Goal: Transaction & Acquisition: Purchase product/service

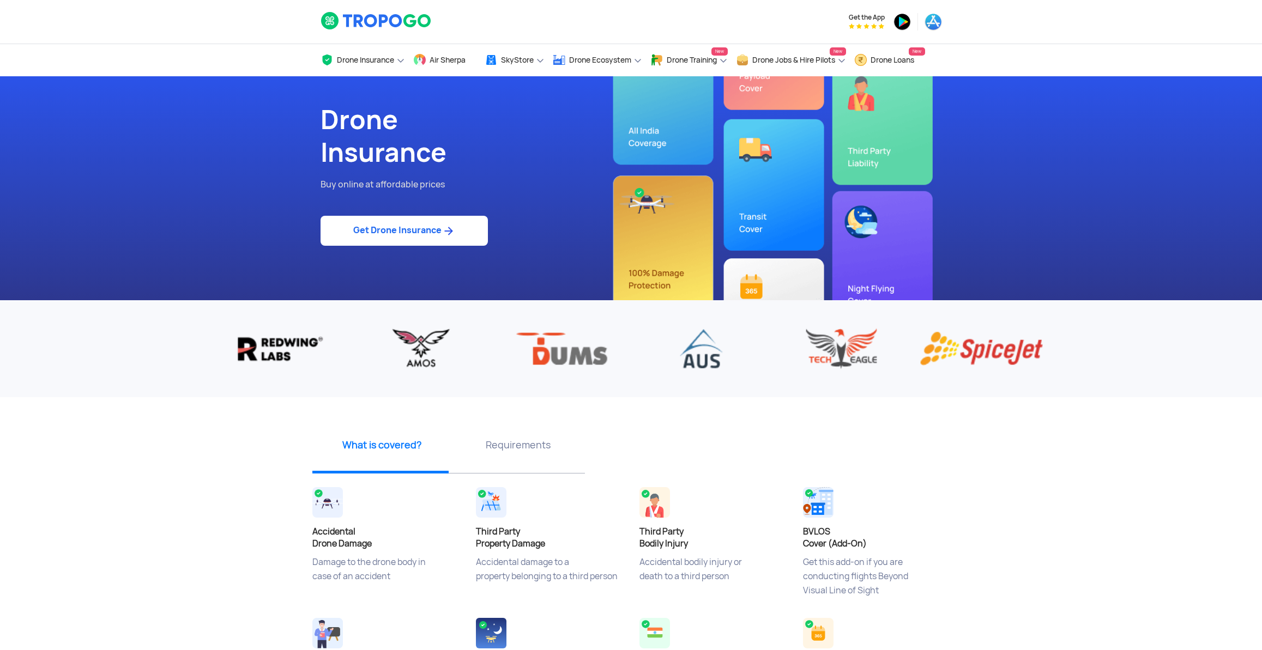
click at [386, 237] on link "Get Drone Insurance" at bounding box center [403, 231] width 167 height 30
select select "1000000"
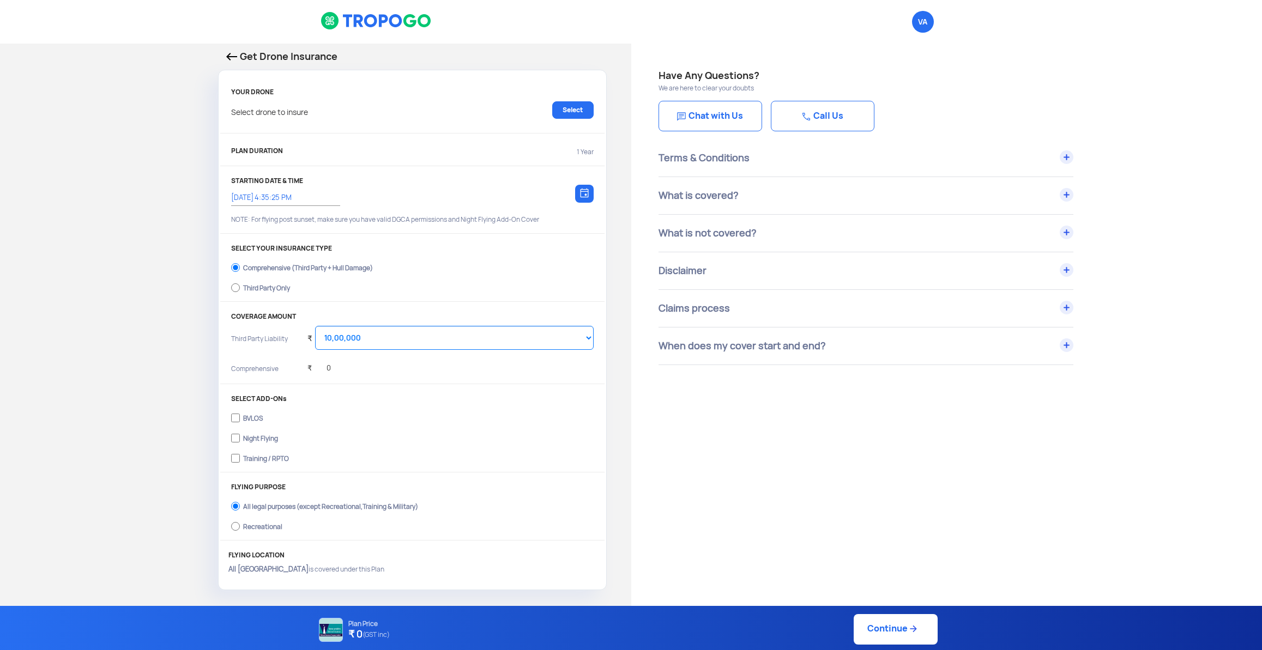
click at [583, 194] on img at bounding box center [584, 193] width 9 height 10
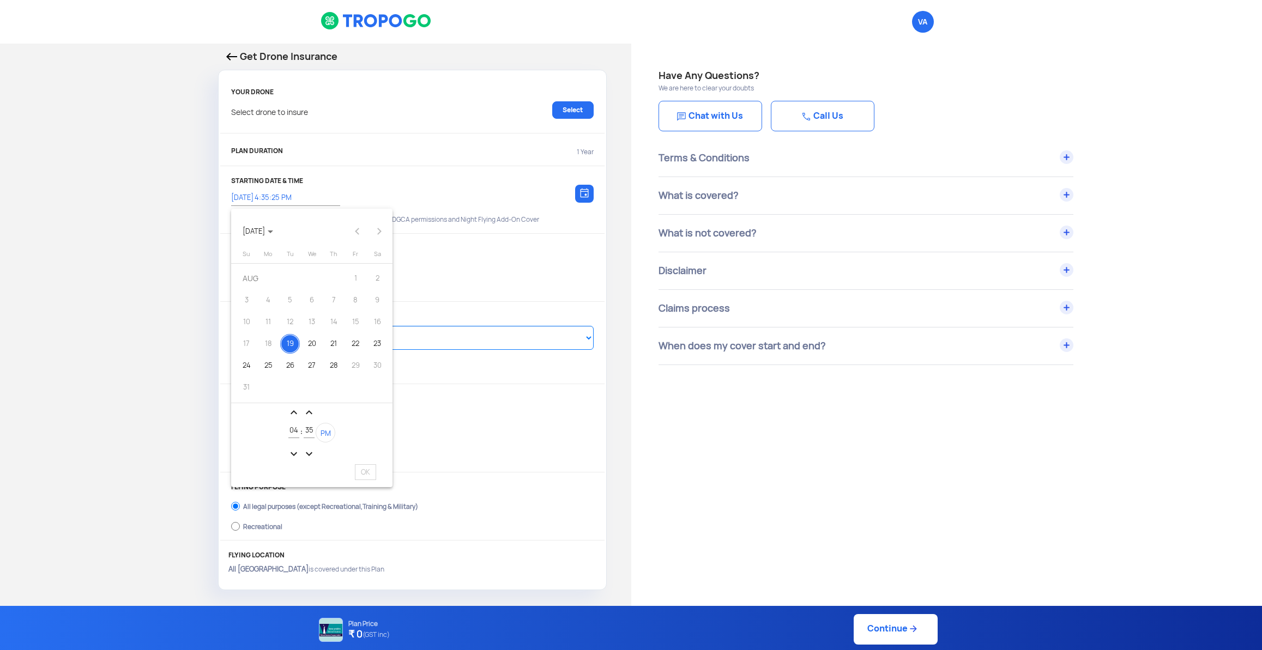
click at [464, 179] on div at bounding box center [631, 325] width 1262 height 650
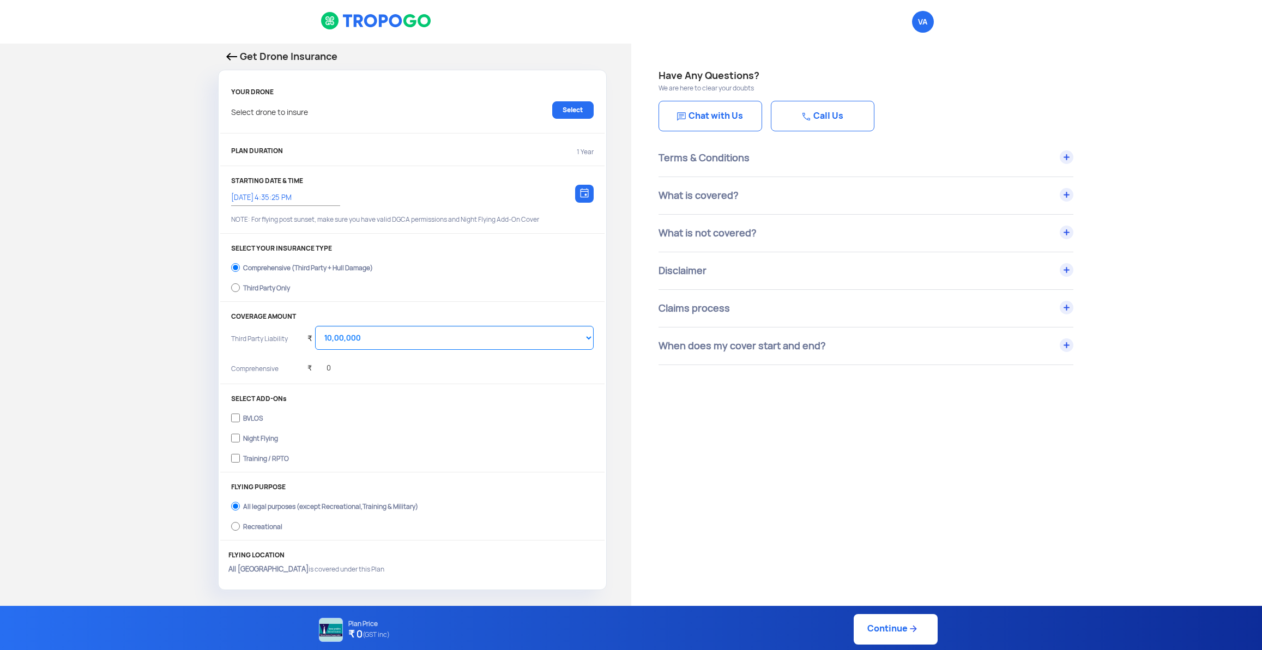
click at [270, 151] on p "PLAN DURATION" at bounding box center [257, 152] width 52 height 10
click at [926, 27] on span "VA Logout" at bounding box center [923, 22] width 22 height 22
click at [798, 463] on div "Have Any Questions? We are here to clear your doubts Chat with Us Call Us Terms…" at bounding box center [946, 546] width 631 height 1004
click at [924, 22] on span "VA Logout" at bounding box center [923, 22] width 22 height 22
click at [925, 40] on span "Logout" at bounding box center [923, 40] width 35 height 14
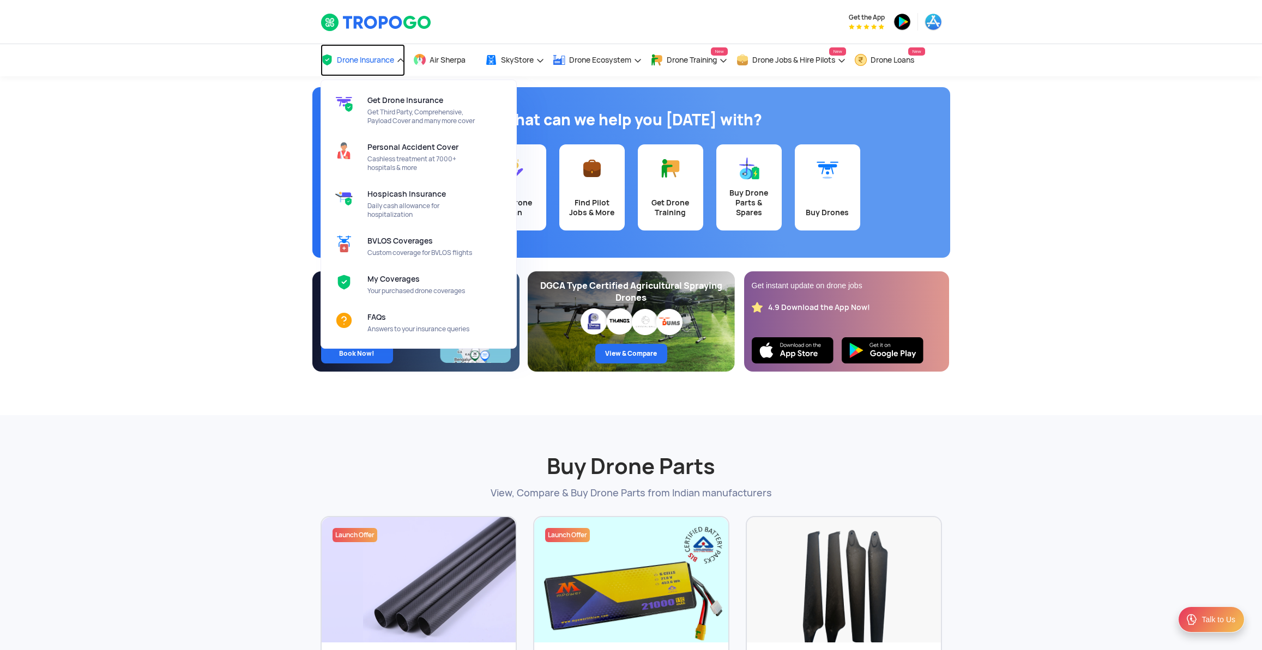
click at [375, 55] on link "Drone Insurance" at bounding box center [362, 60] width 84 height 32
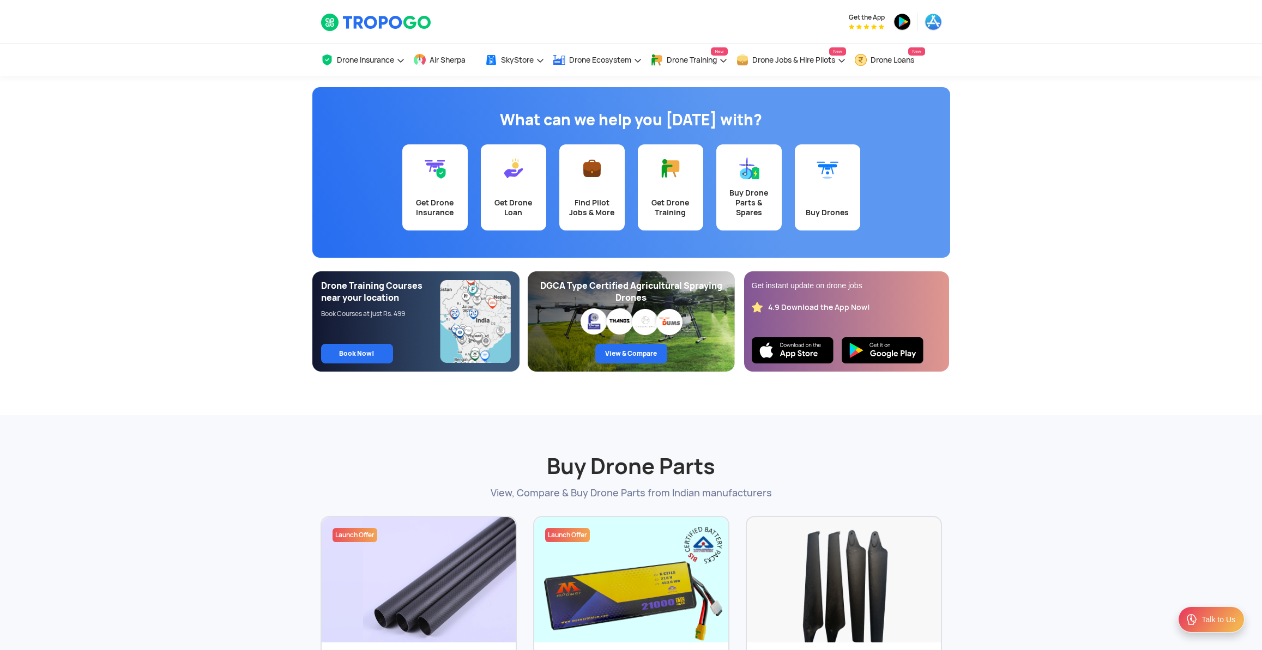
click at [1021, 132] on app-banner "What can we help you today with? Get Drone Insurance Get Drone Loan Find Pilot …" at bounding box center [631, 223] width 1262 height 295
click at [1011, 269] on app-banner "What can we help you today with? Get Drone Insurance Get Drone Loan Find Pilot …" at bounding box center [631, 223] width 1262 height 295
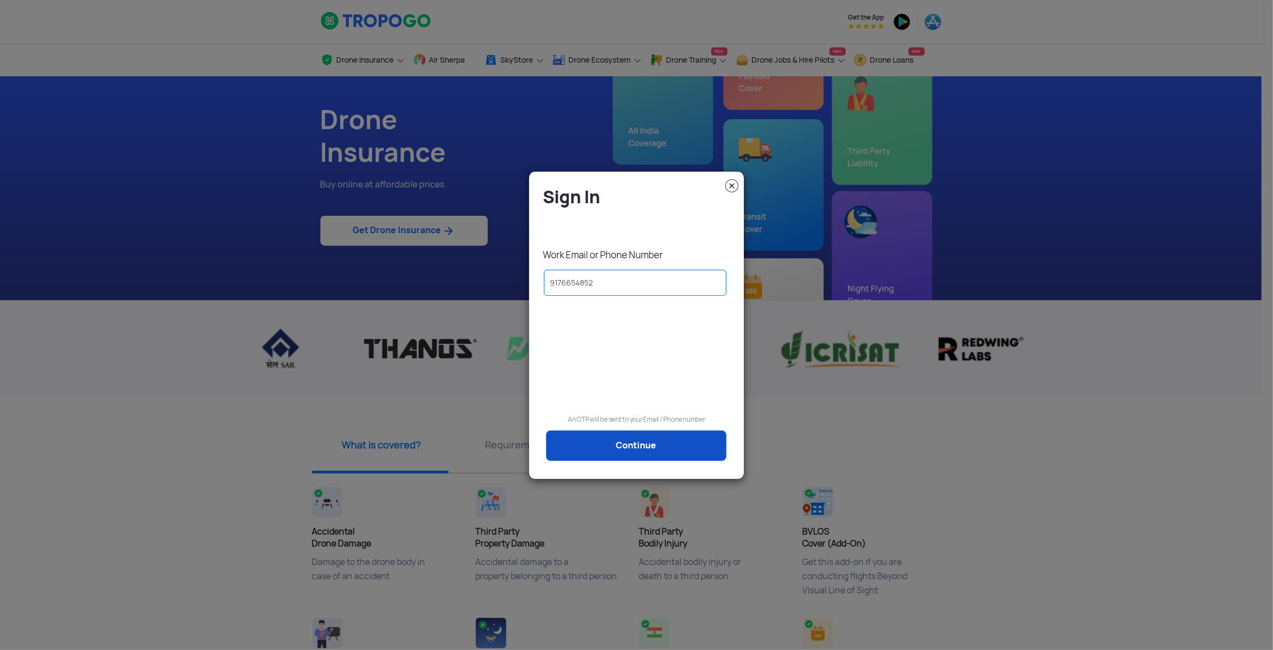
type input "9176654852"
click at [594, 457] on link "Continue" at bounding box center [636, 445] width 180 height 31
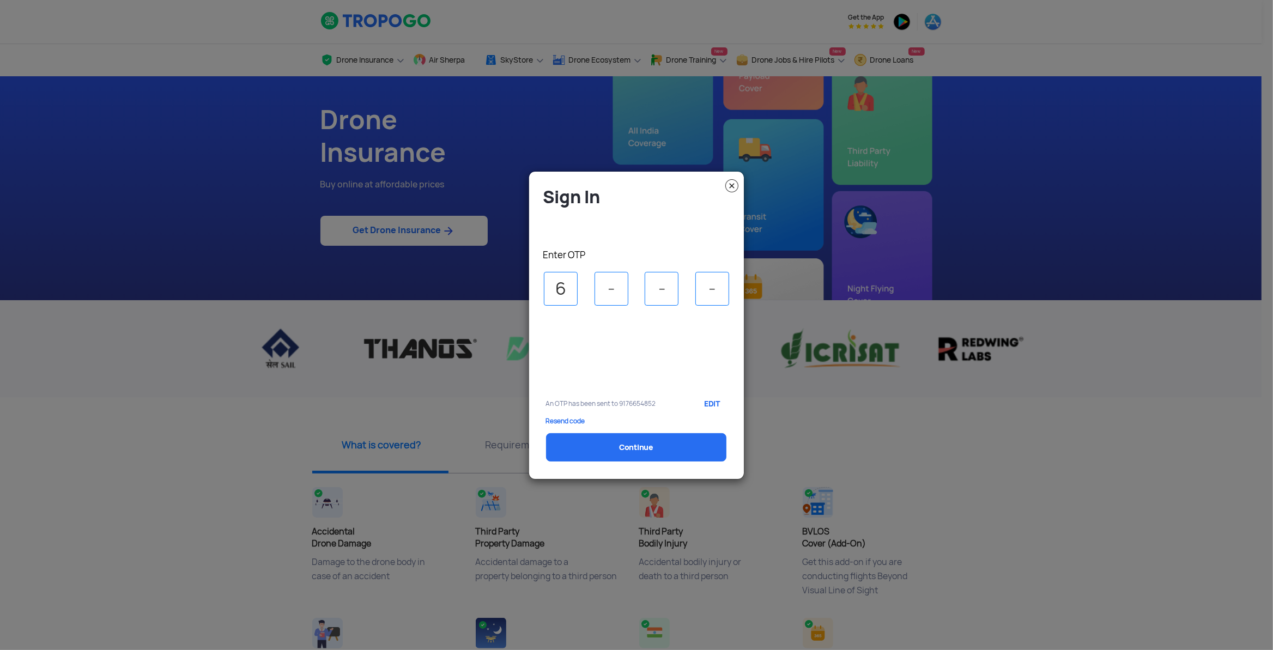
type input "6"
type input "1"
type input "7"
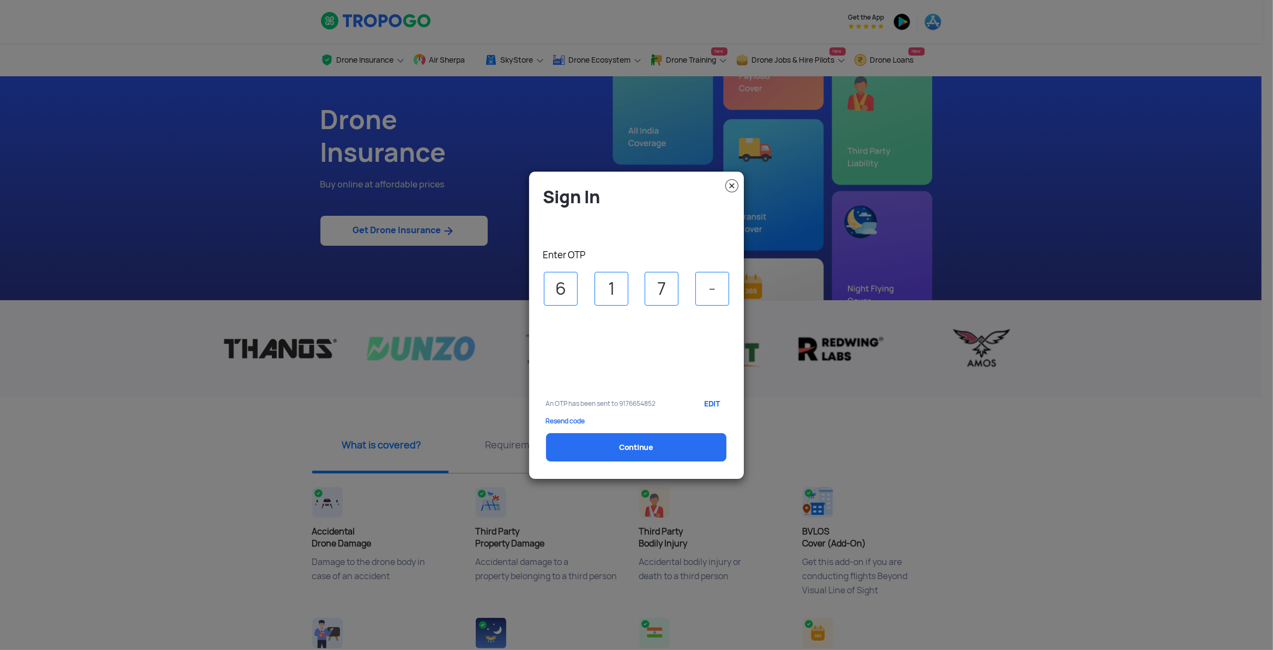
type input "0"
select select "1000000"
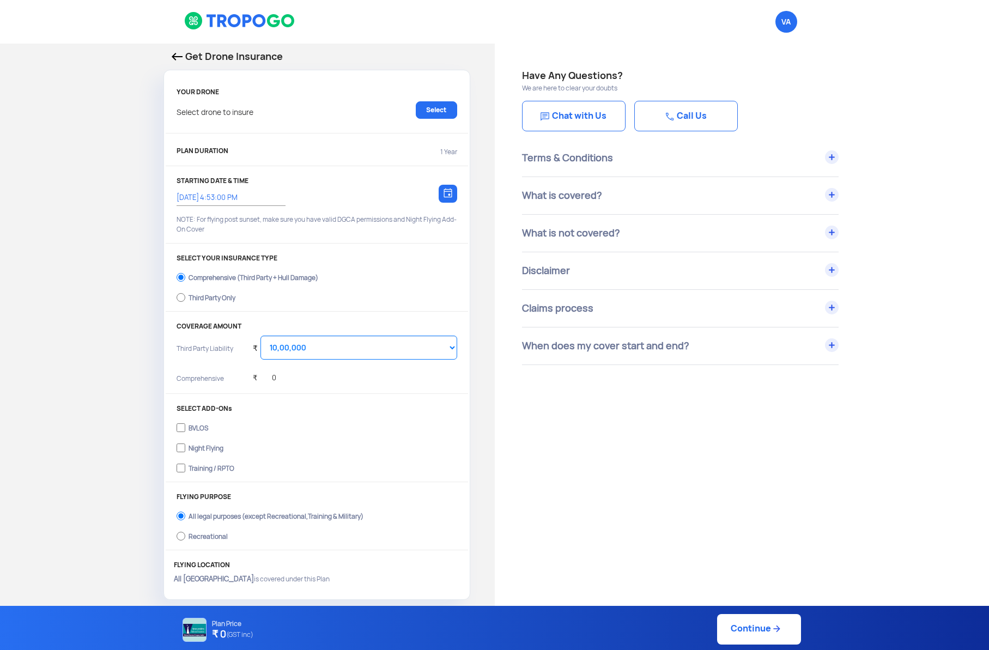
click at [85, 149] on div "Get Drone Insurance YOUR DRONE Select drone to insure Select PLAN DURATION 1 Ye…" at bounding box center [247, 325] width 495 height 562
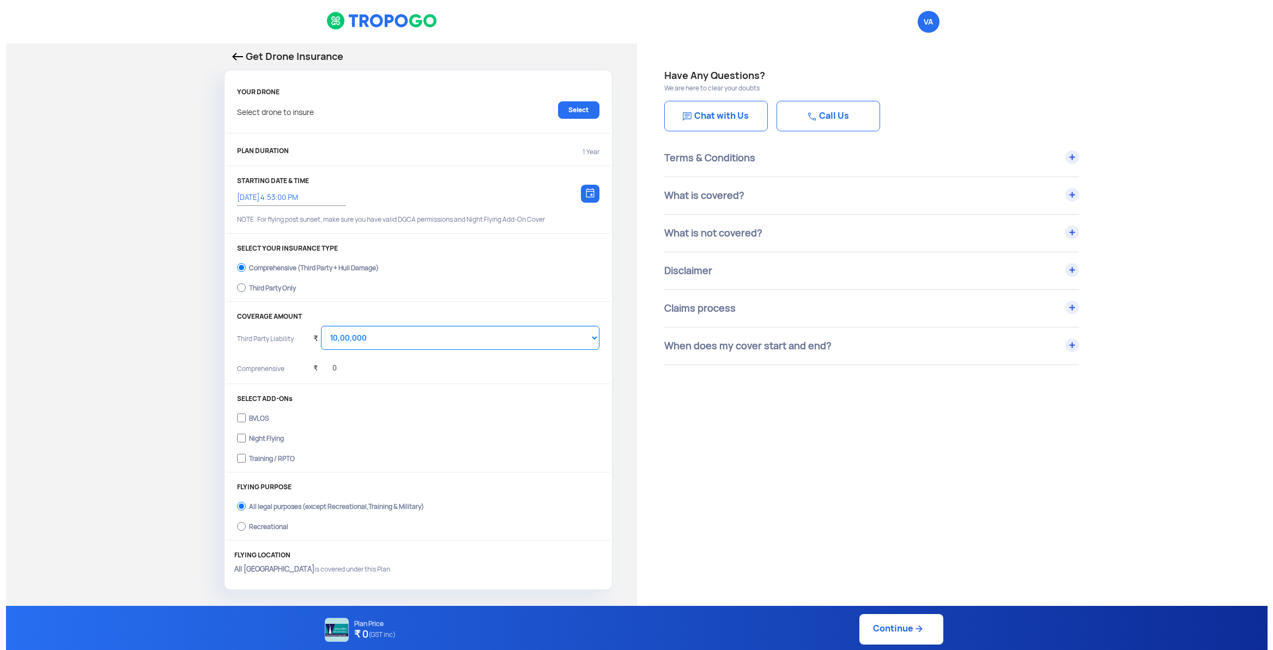
scroll to position [57, 0]
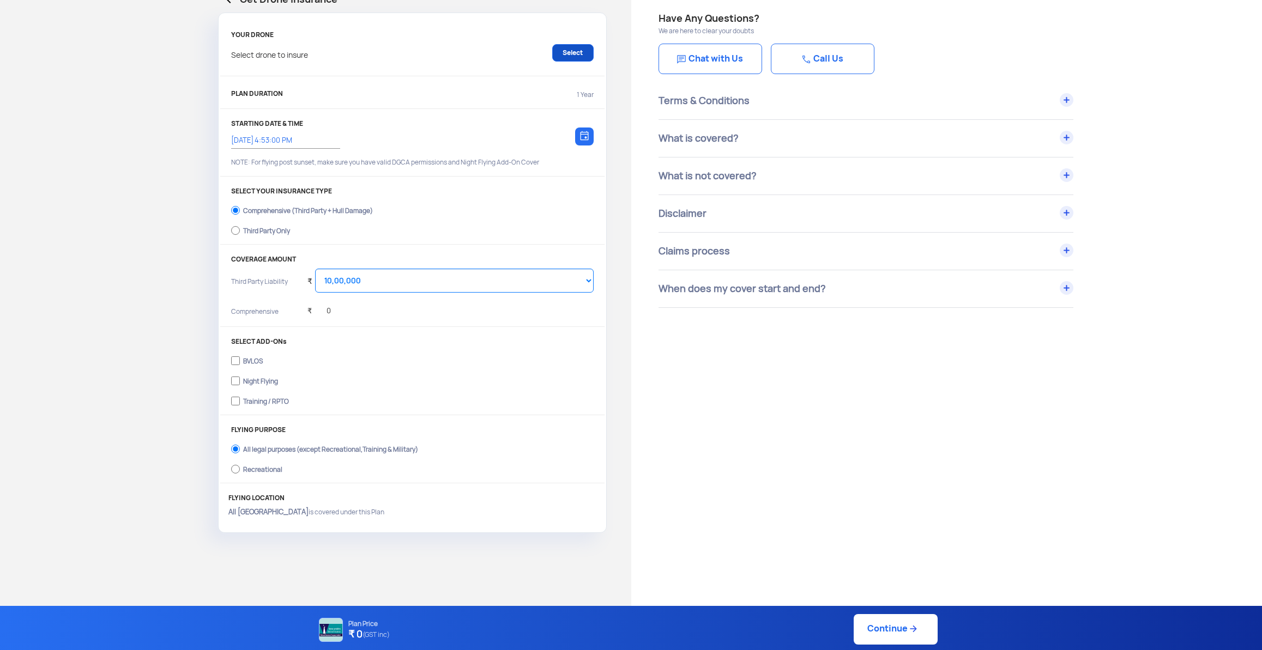
click at [578, 52] on link "Select" at bounding box center [572, 52] width 41 height 17
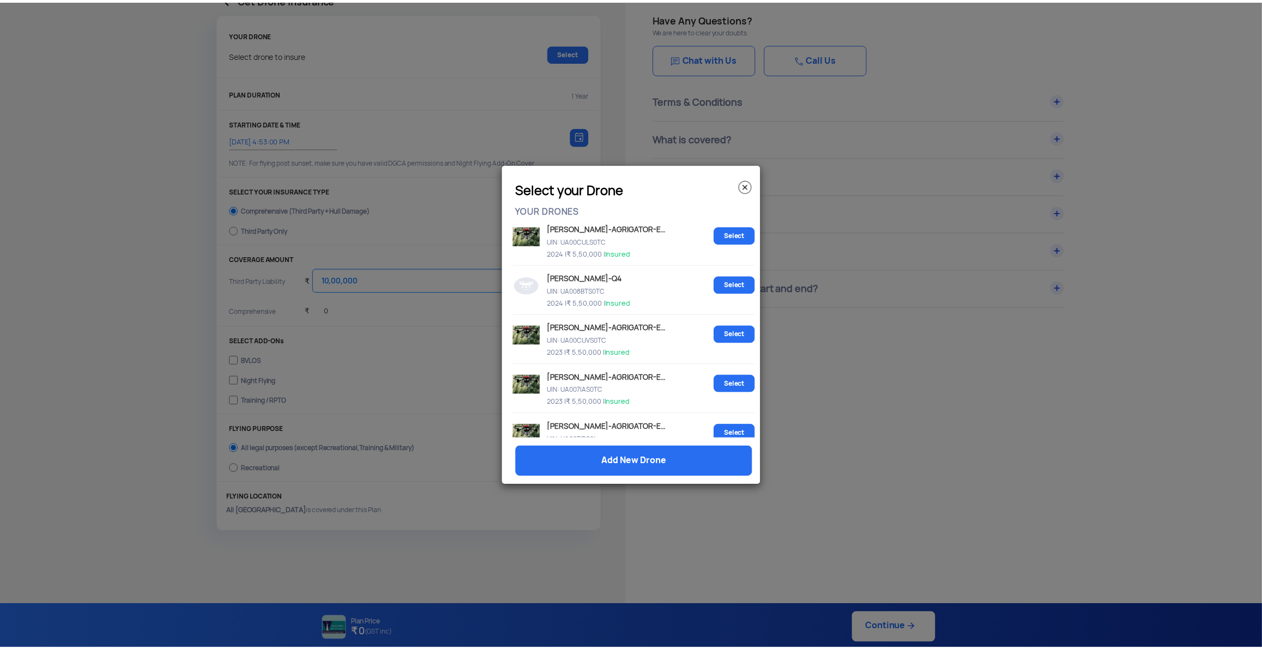
scroll to position [132, 0]
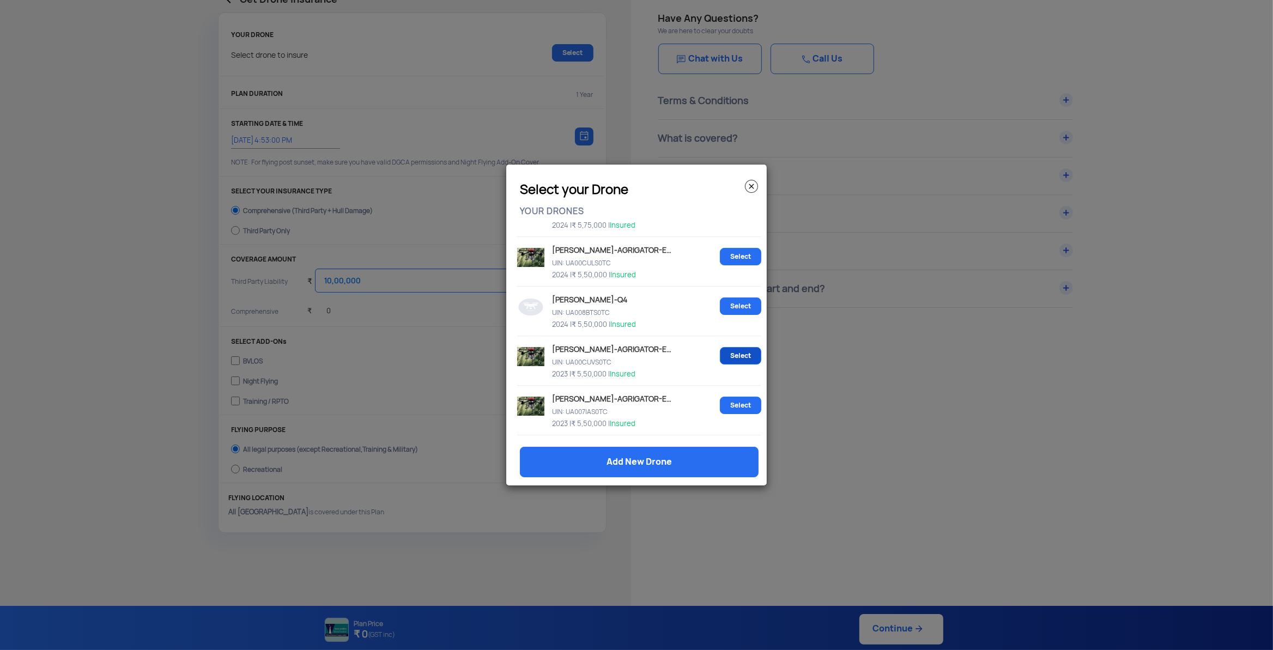
click at [720, 359] on link "Select" at bounding box center [740, 355] width 41 height 17
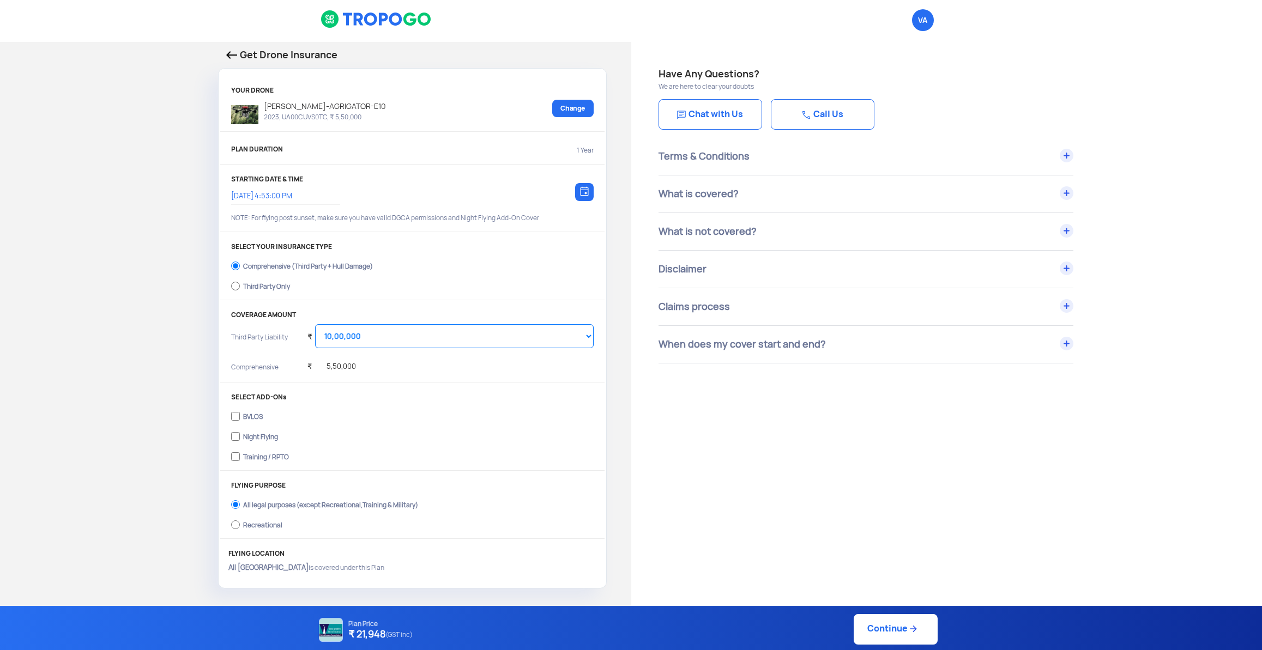
scroll to position [0, 0]
click at [277, 289] on div "Third Party Only" at bounding box center [266, 286] width 47 height 4
click at [240, 294] on input "Third Party Only" at bounding box center [235, 287] width 9 height 15
radio input "true"
select select "2000000"
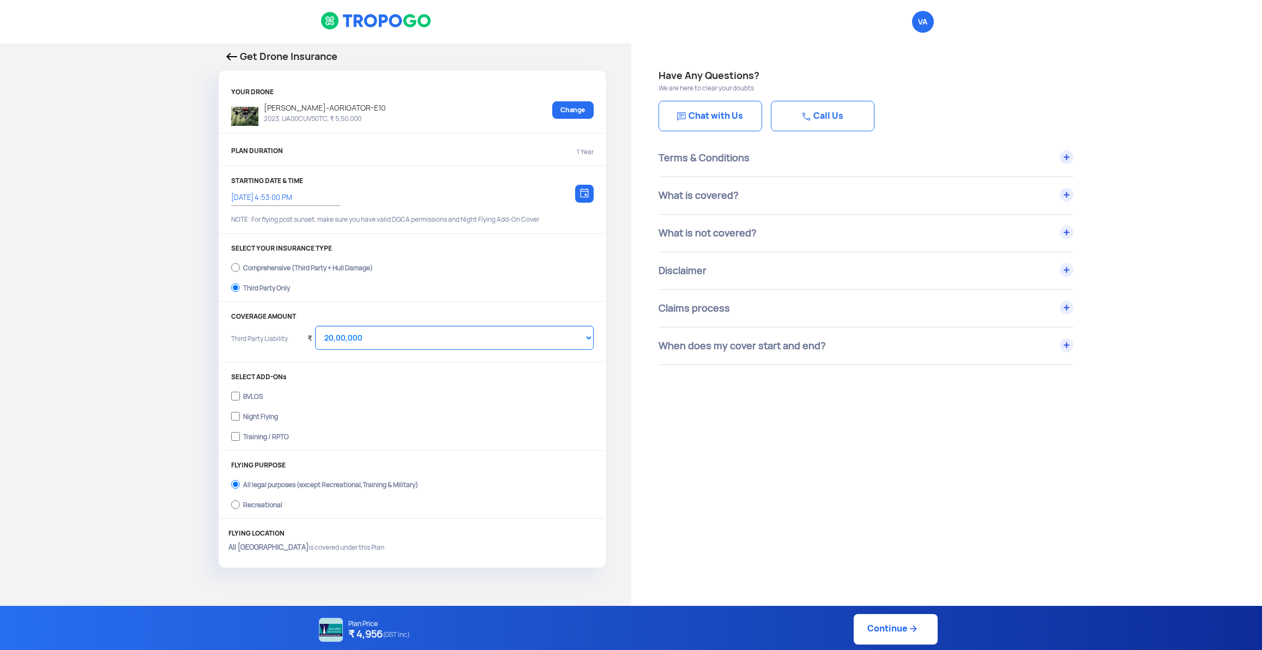
click at [223, 60] on div "Get Drone Insurance" at bounding box center [412, 59] width 389 height 21
click at [229, 59] on img at bounding box center [231, 57] width 11 height 8
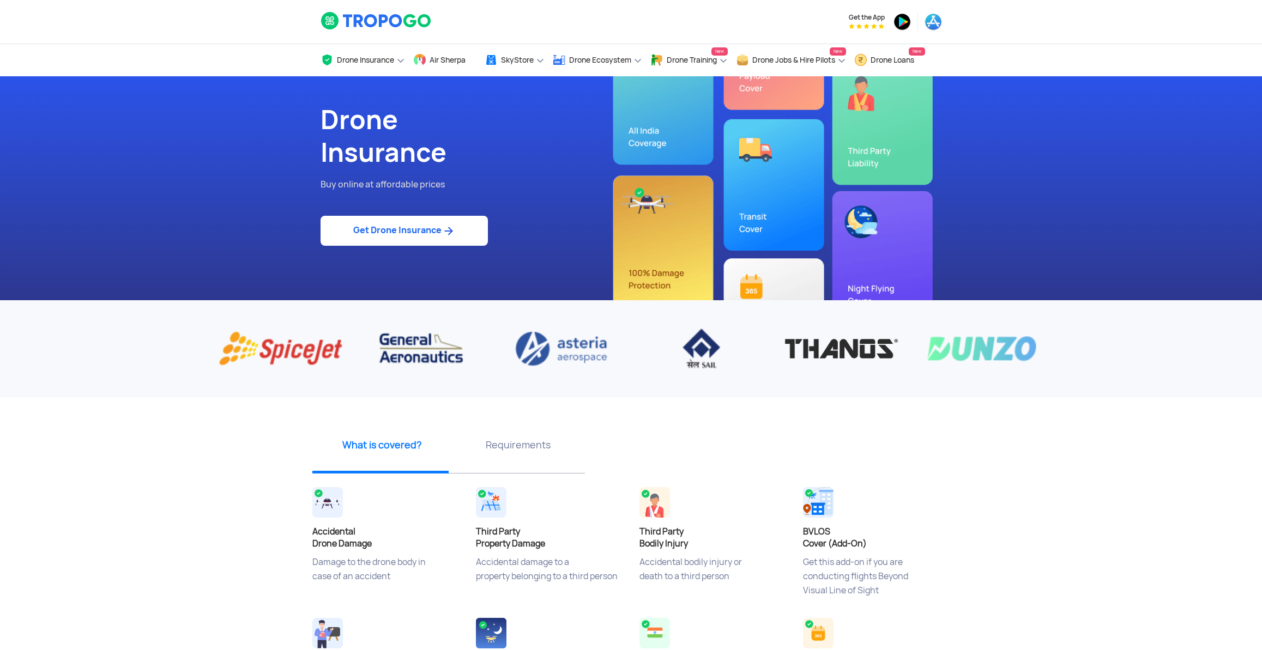
click at [435, 238] on link "Get Drone Insurance" at bounding box center [403, 231] width 167 height 30
select select "1000000"
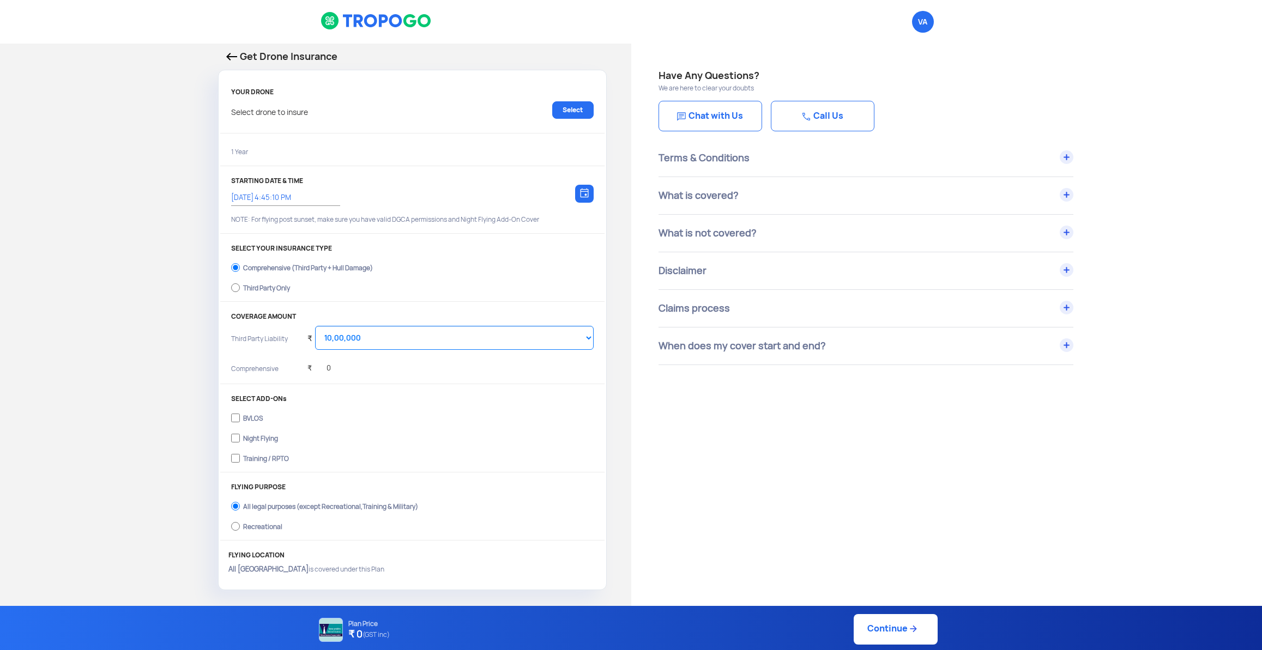
type input "19/8/2025, 4:55:00 PM"
click at [269, 289] on div "Third Party Only" at bounding box center [266, 286] width 47 height 4
click at [240, 290] on input "Third Party Only" at bounding box center [235, 287] width 9 height 15
radio input "true"
select select "2000000"
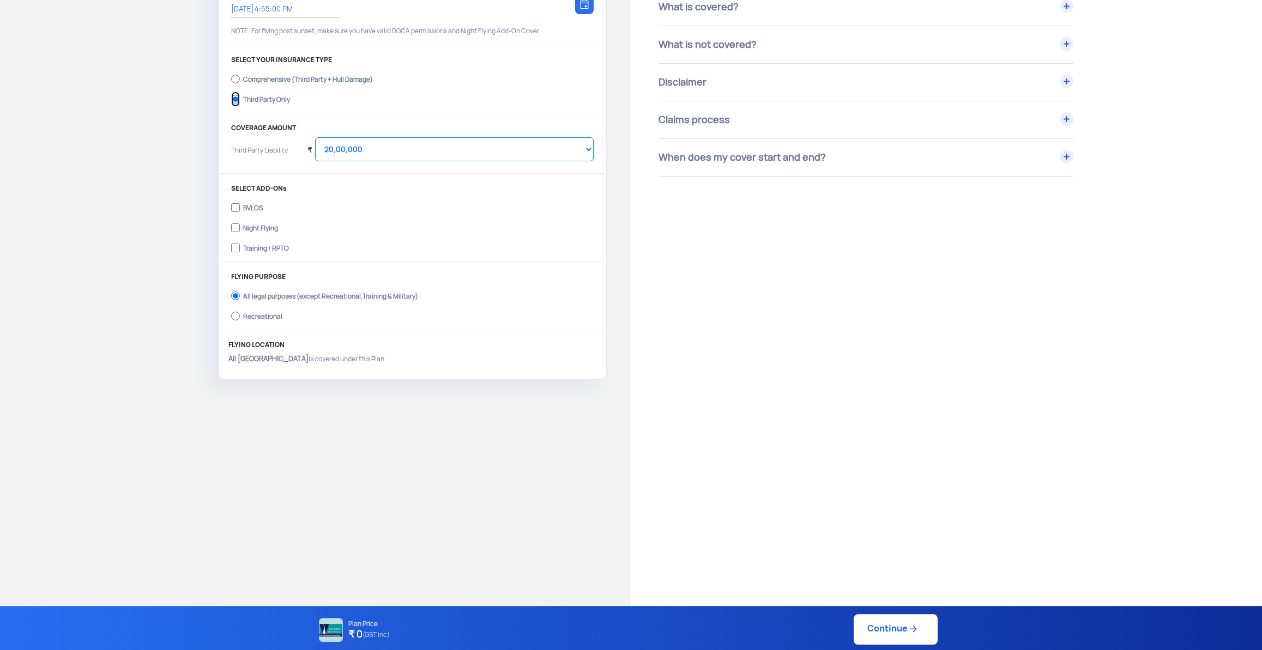
scroll to position [229, 0]
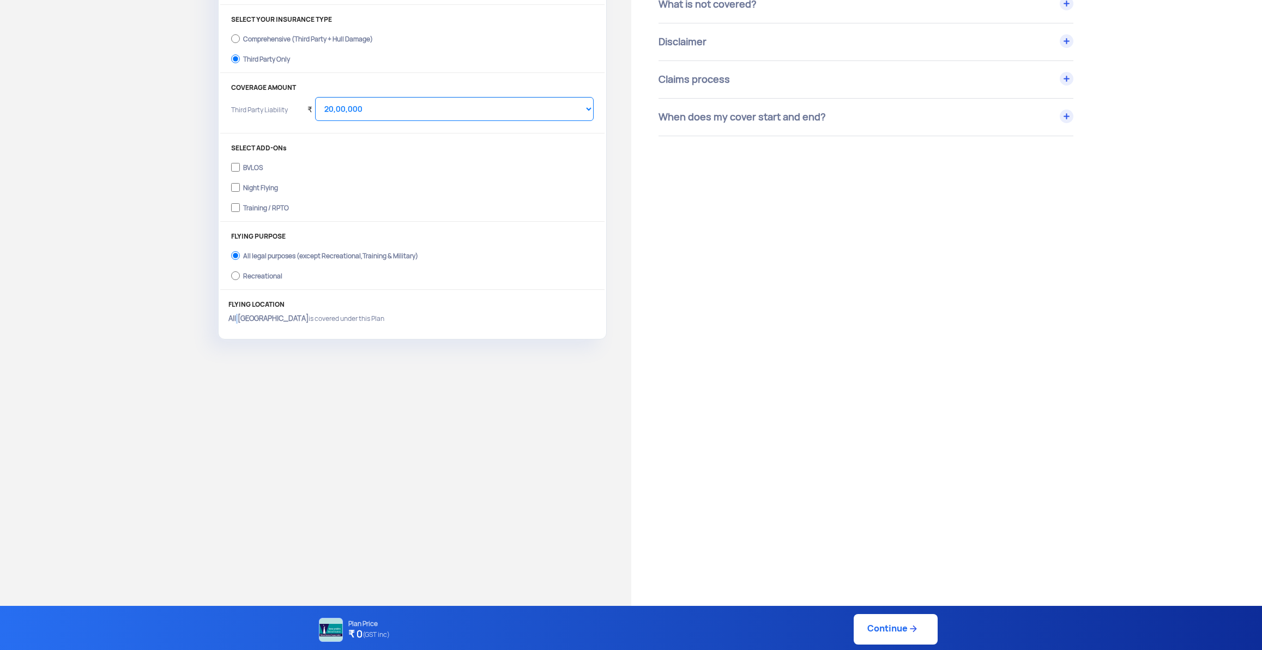
click at [239, 323] on strong "All [GEOGRAPHIC_DATA]" at bounding box center [268, 318] width 80 height 9
click at [372, 324] on p "All India is covered under this Plan" at bounding box center [412, 319] width 368 height 10
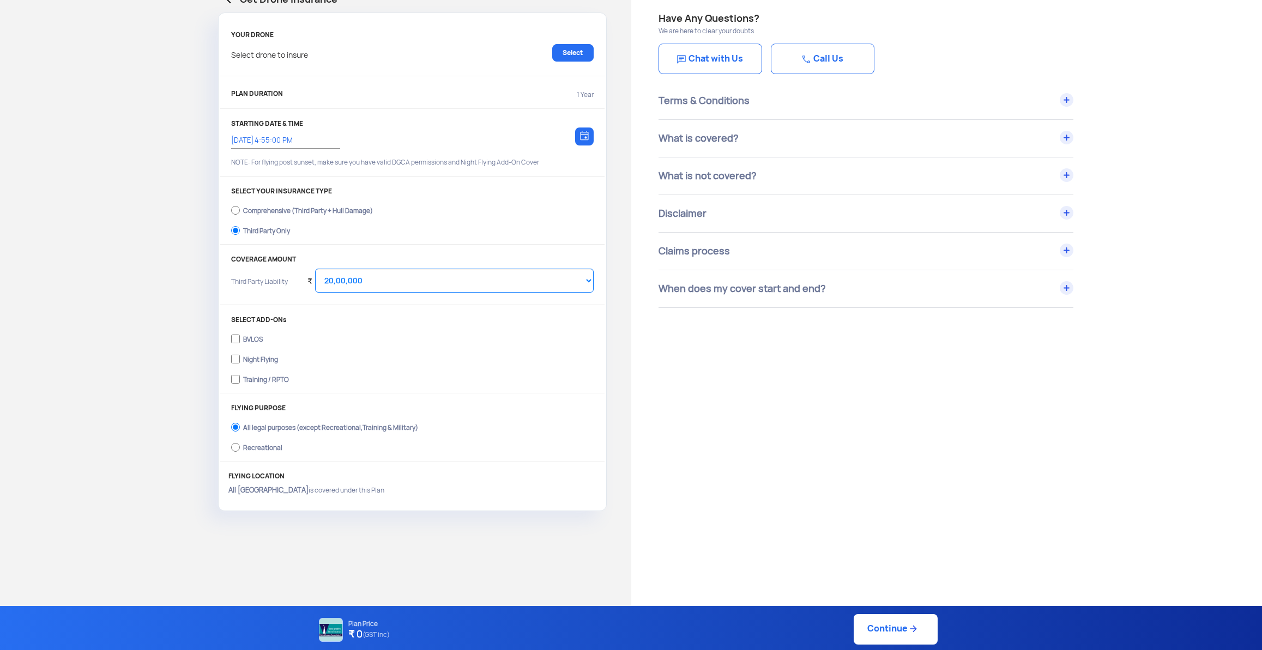
scroll to position [0, 0]
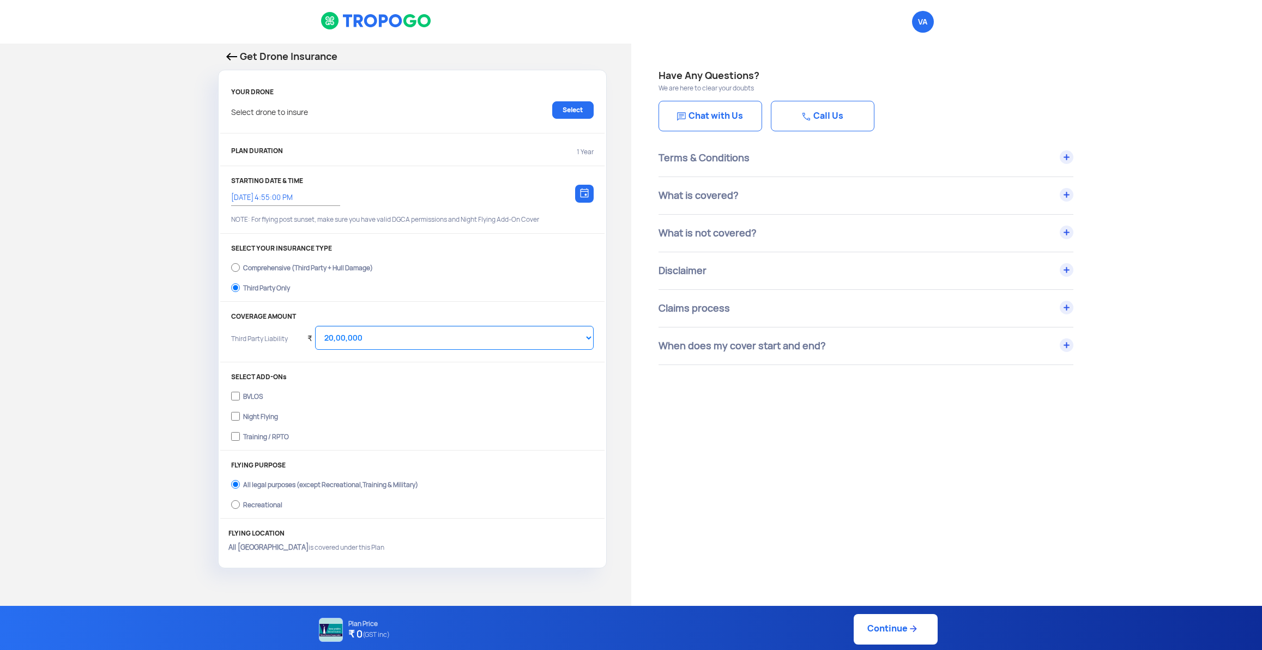
click at [226, 60] on img at bounding box center [231, 57] width 11 height 8
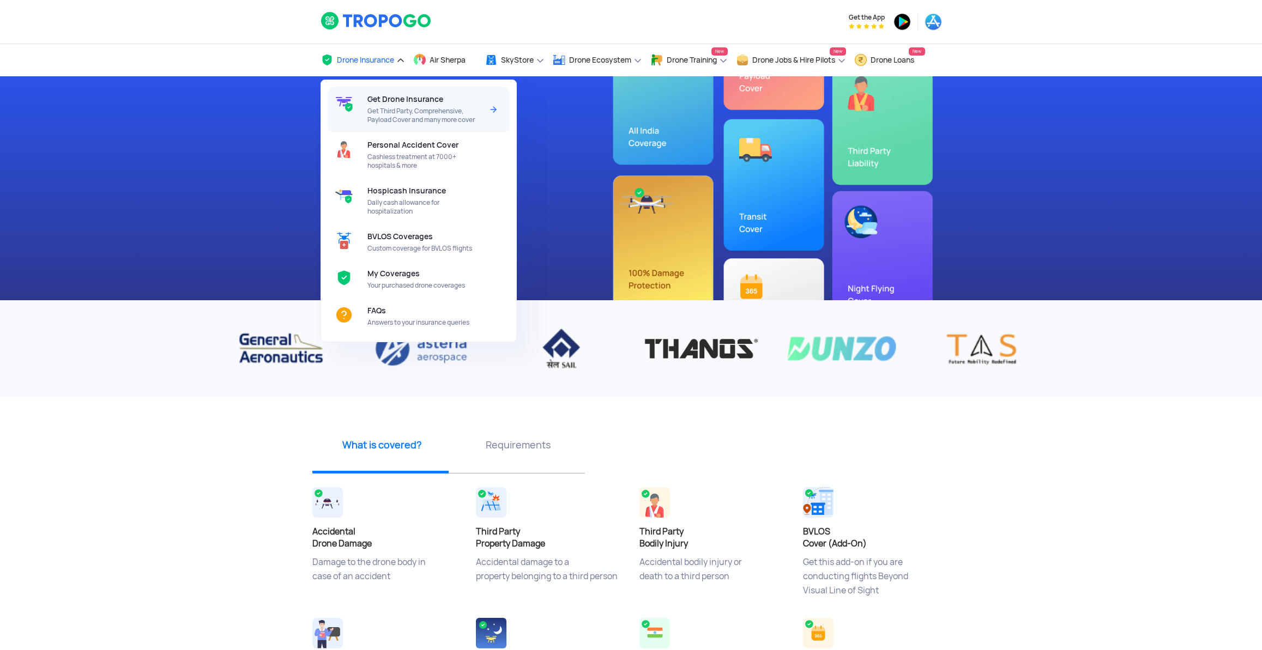
click at [387, 110] on span "Get Third Party, Comprehensive, Payload Cover and many more cover" at bounding box center [424, 115] width 115 height 17
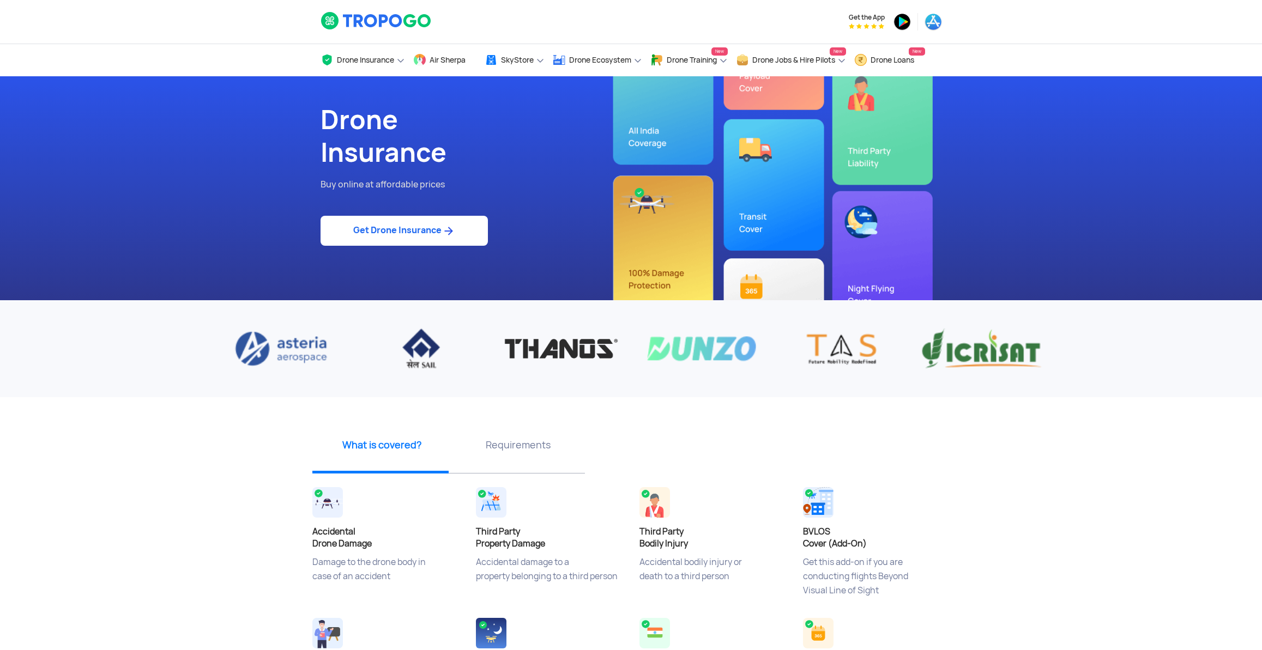
click at [412, 235] on link "Get Drone Insurance" at bounding box center [403, 231] width 167 height 30
select select "1000000"
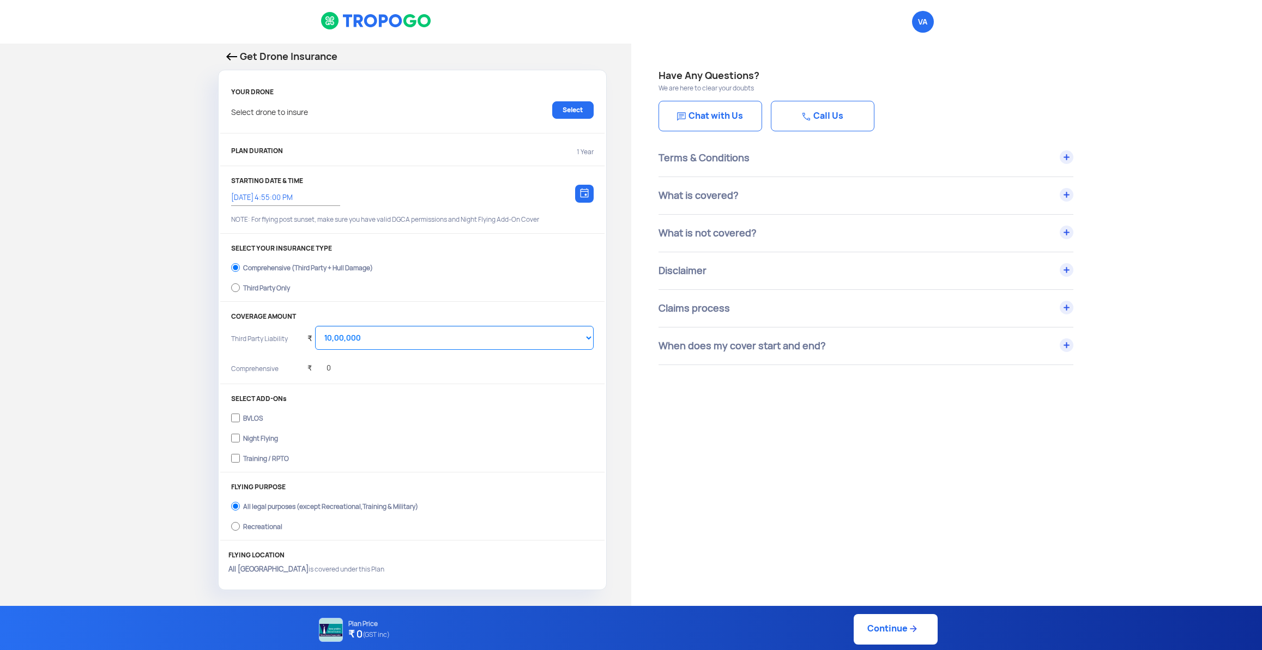
click at [324, 58] on p "Get Drone Insurance" at bounding box center [412, 56] width 372 height 15
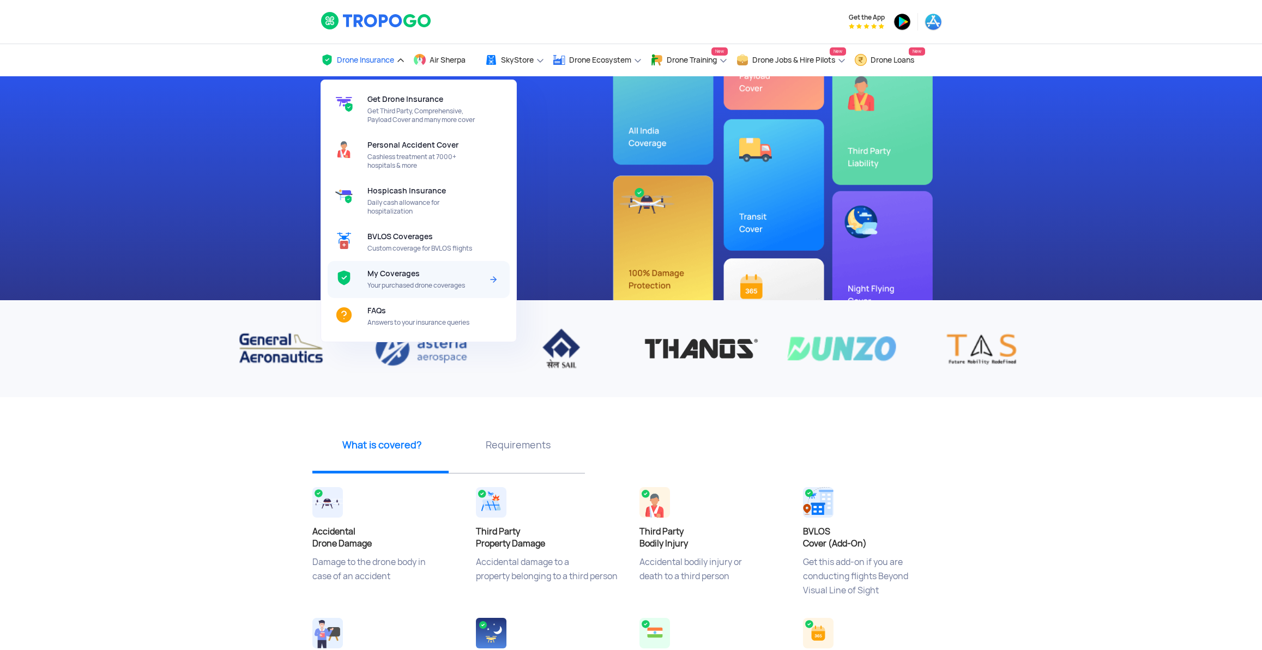
click at [393, 283] on div "My Coverages Your purchased drone coverages" at bounding box center [426, 279] width 119 height 37
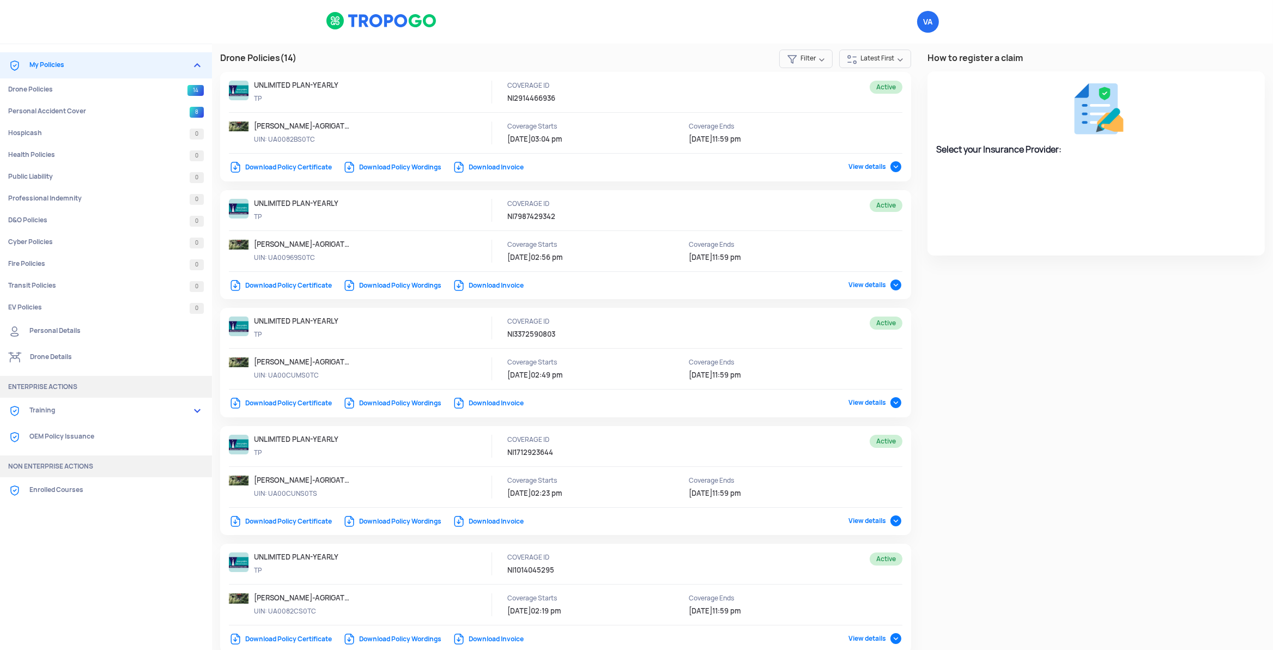
select select "National Insurance"
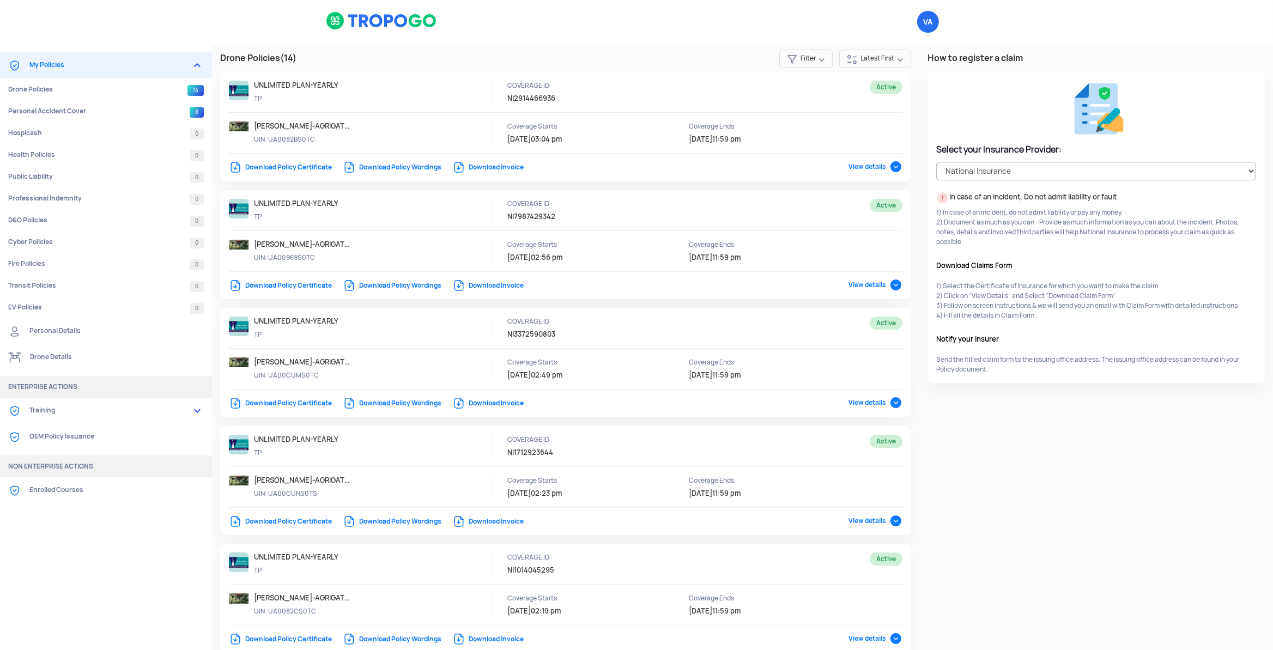
click at [305, 169] on link "Download Policy Certificate" at bounding box center [280, 167] width 103 height 9
click at [260, 168] on link "Download Policy Certificate" at bounding box center [280, 167] width 103 height 9
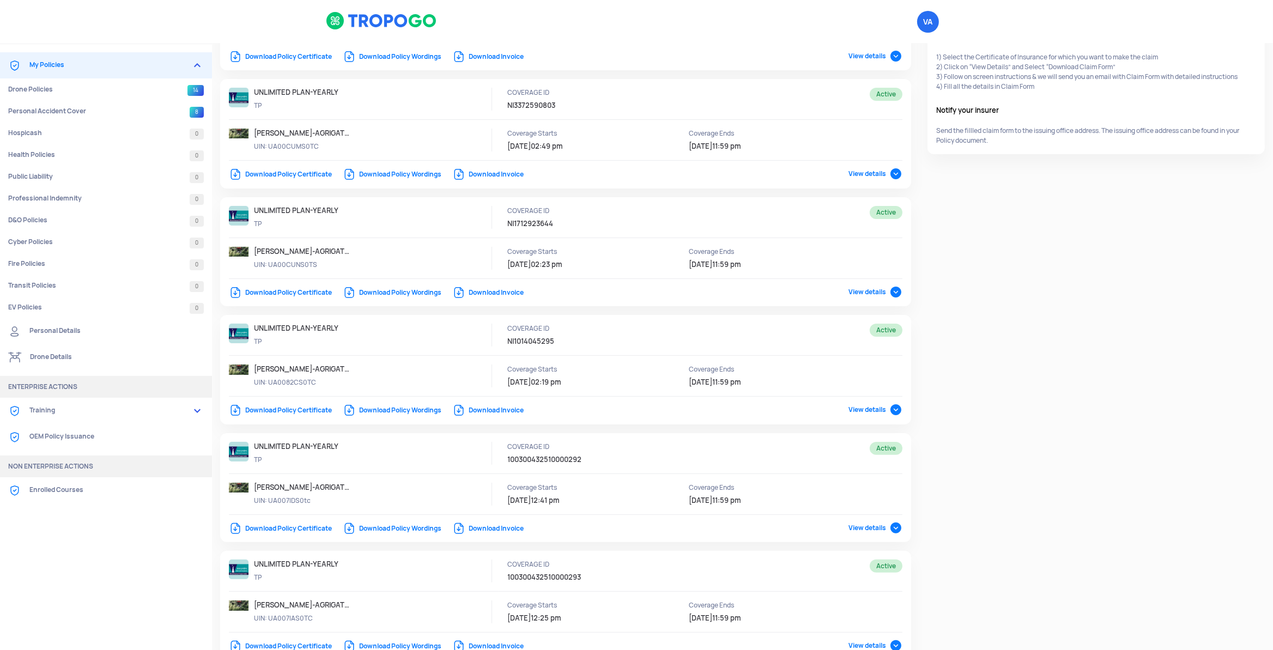
scroll to position [458, 0]
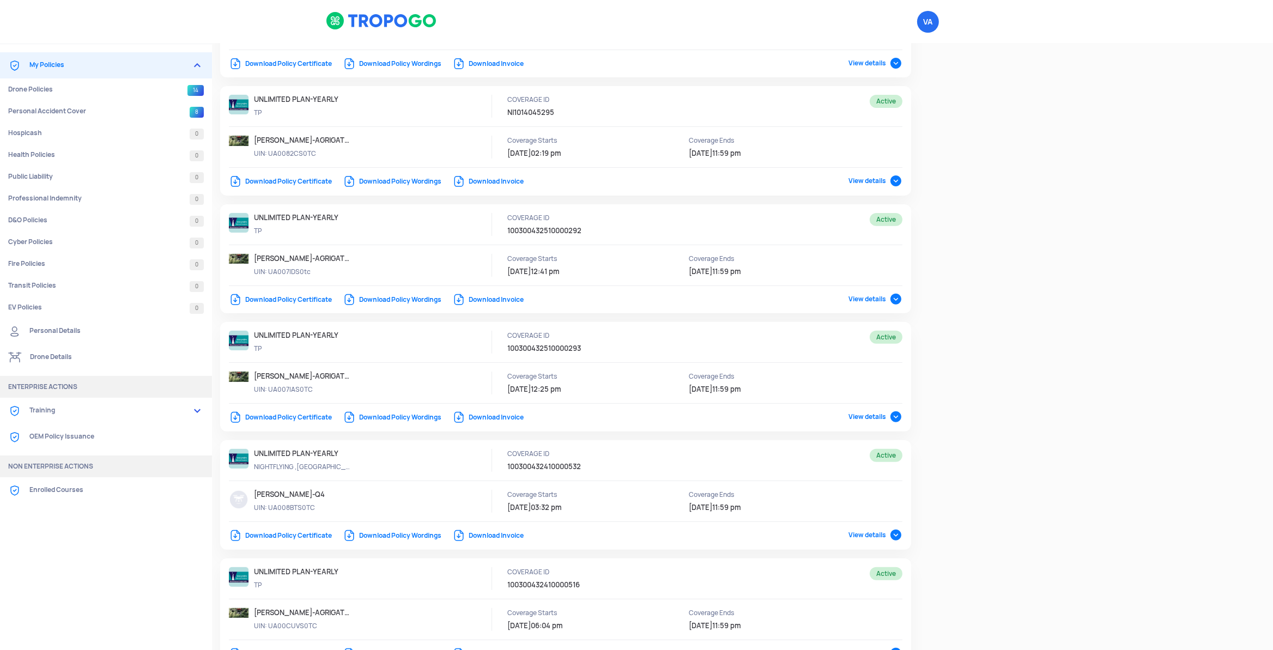
click at [299, 302] on link "Download Policy Certificate" at bounding box center [280, 299] width 103 height 9
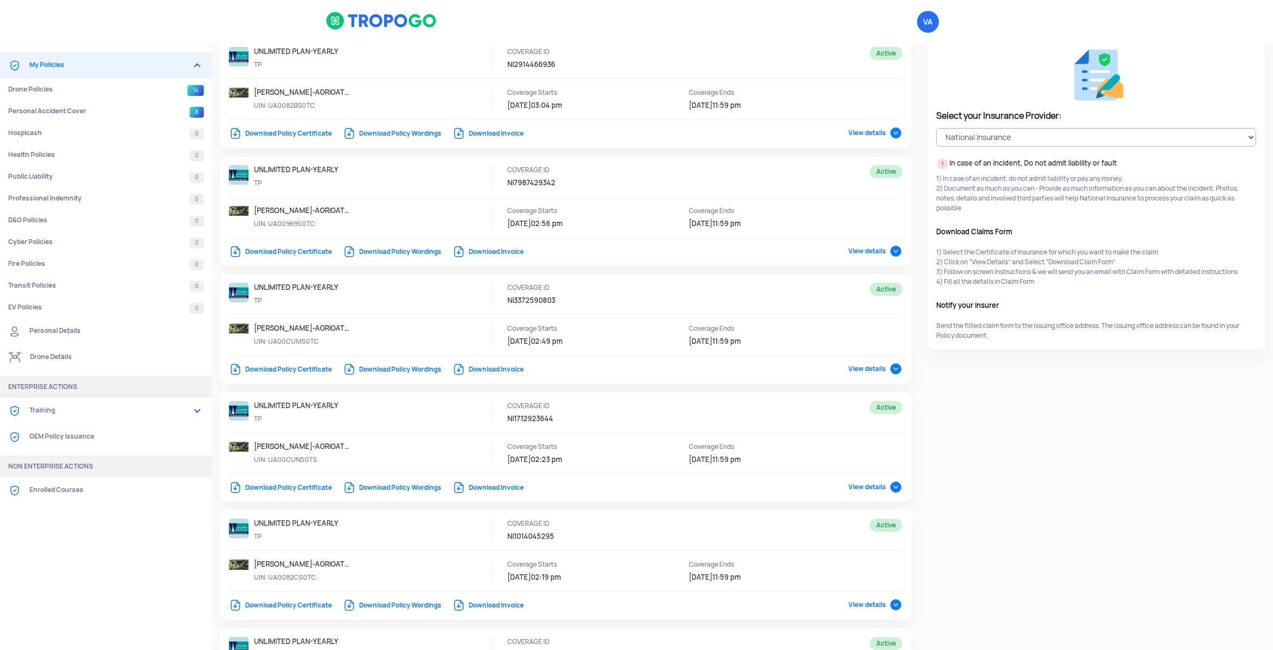
scroll to position [0, 0]
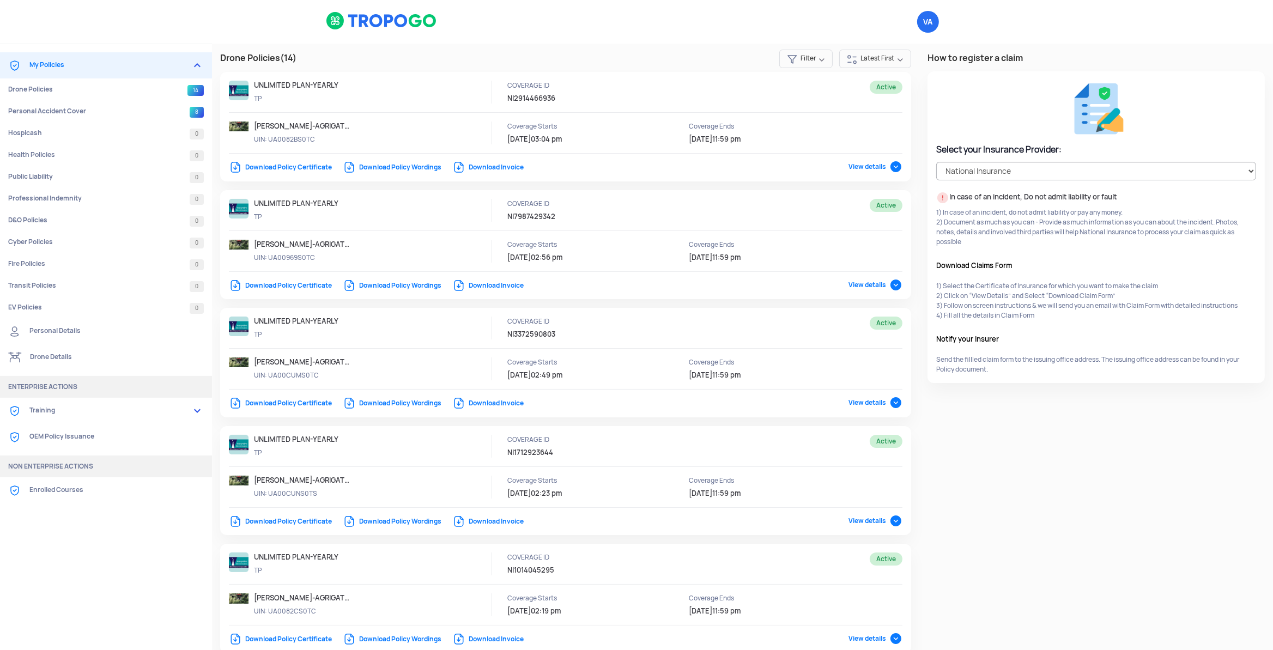
click at [396, 287] on link "Download Policy Wordings" at bounding box center [392, 285] width 99 height 9
click at [302, 168] on link "Download Policy Certificate" at bounding box center [280, 167] width 103 height 9
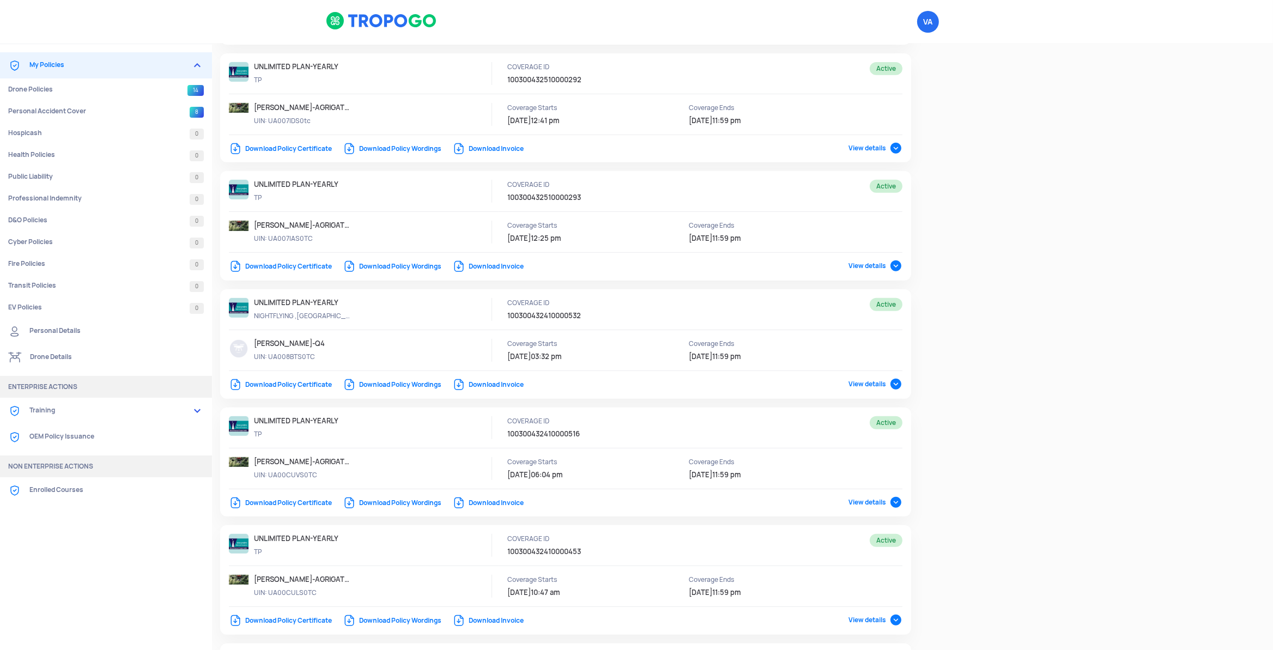
scroll to position [606, 0]
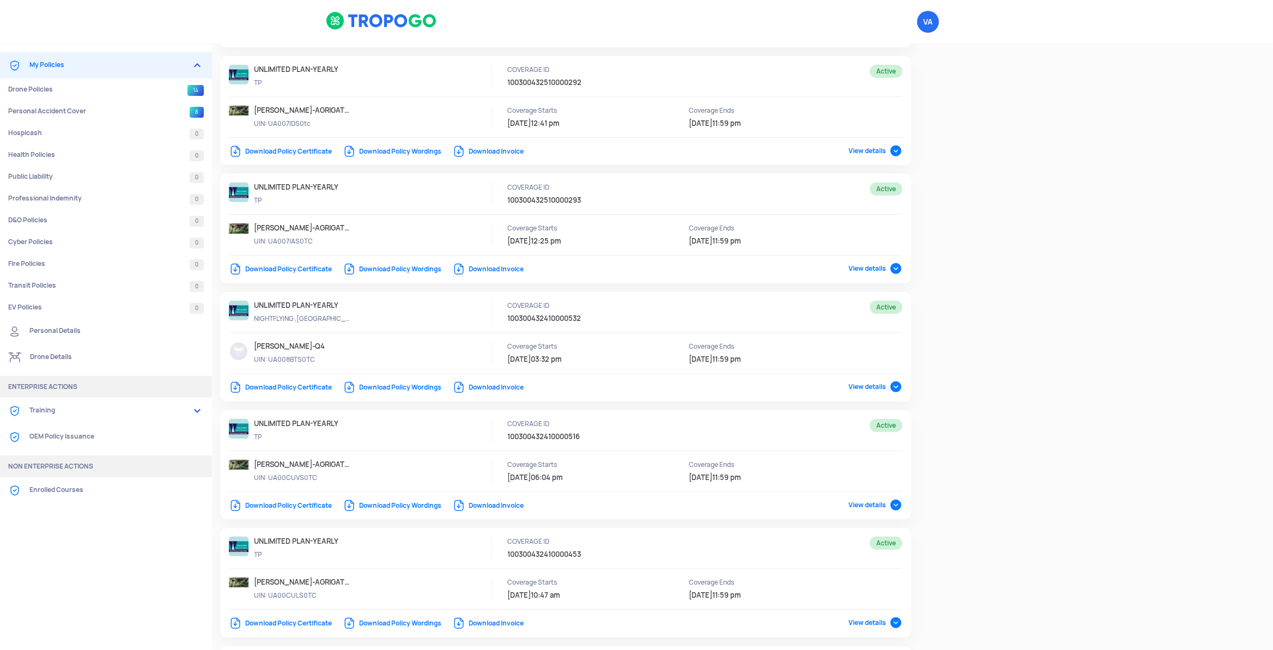
click at [300, 272] on link "Download Policy Certificate" at bounding box center [280, 269] width 103 height 9
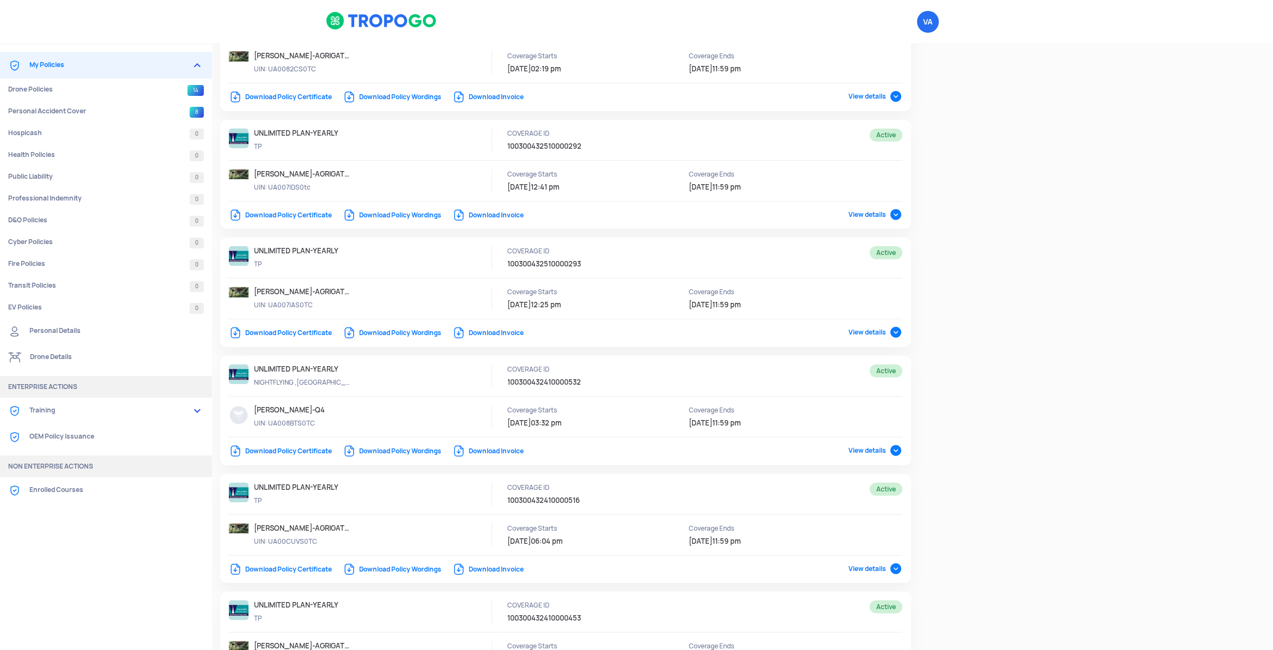
scroll to position [549, 0]
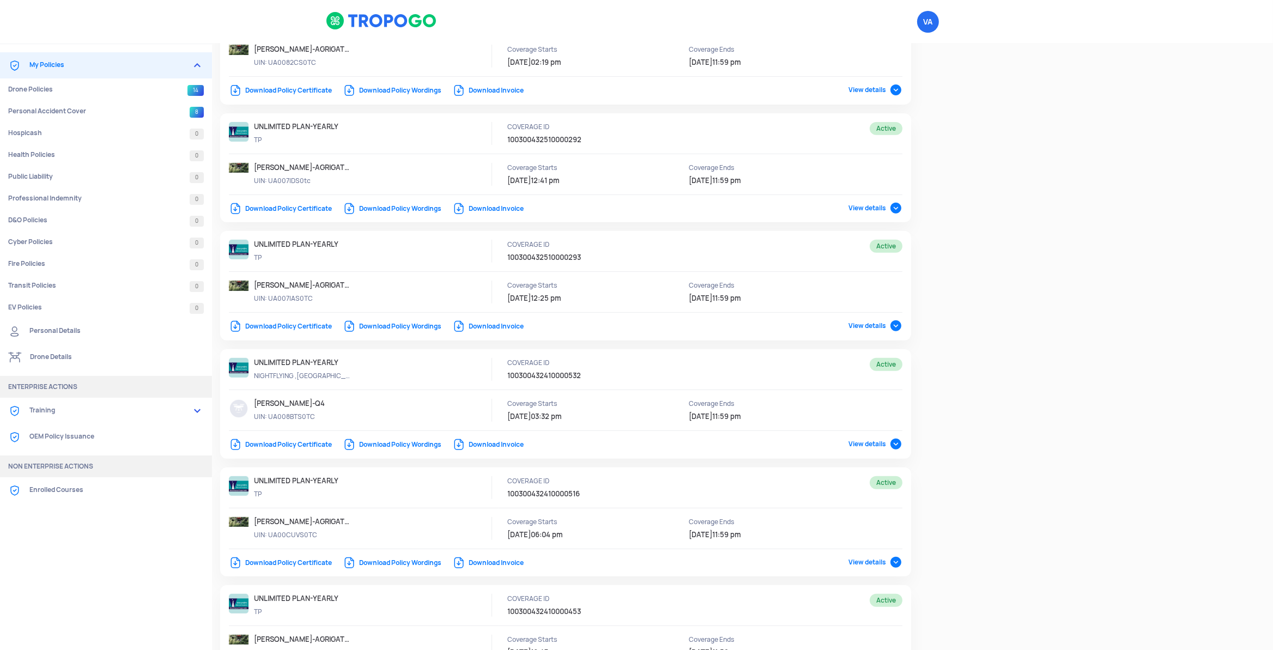
click at [289, 330] on link "Download Policy Certificate" at bounding box center [280, 326] width 103 height 9
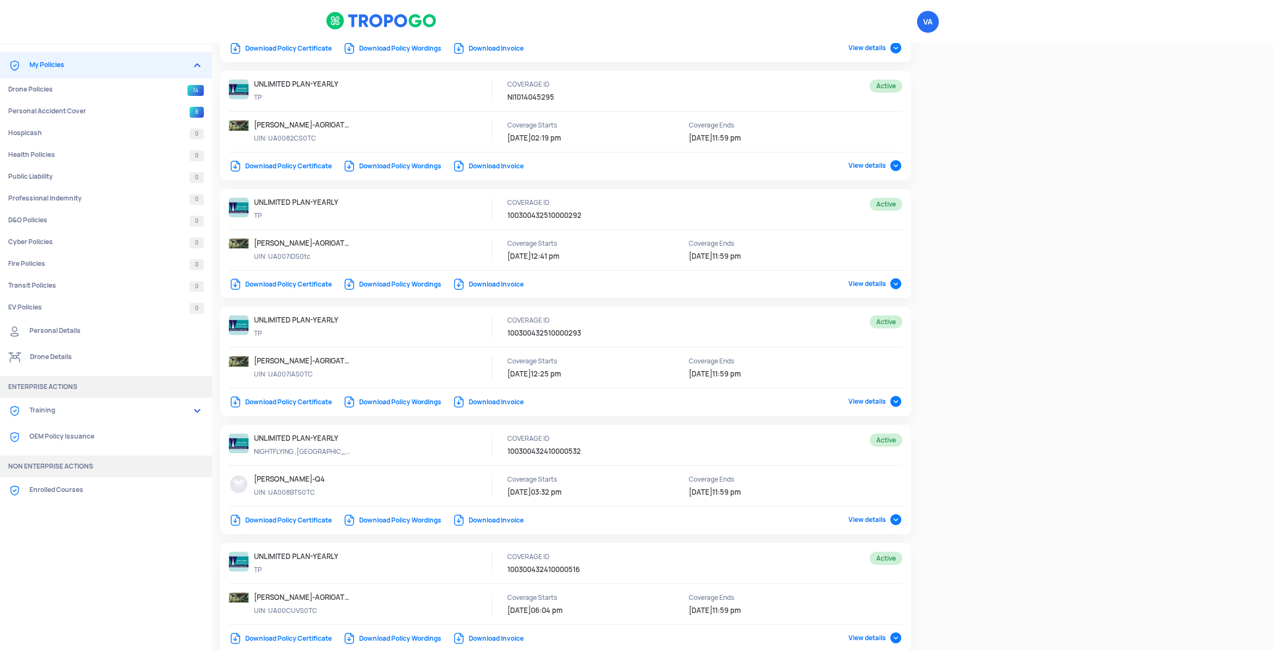
scroll to position [434, 0]
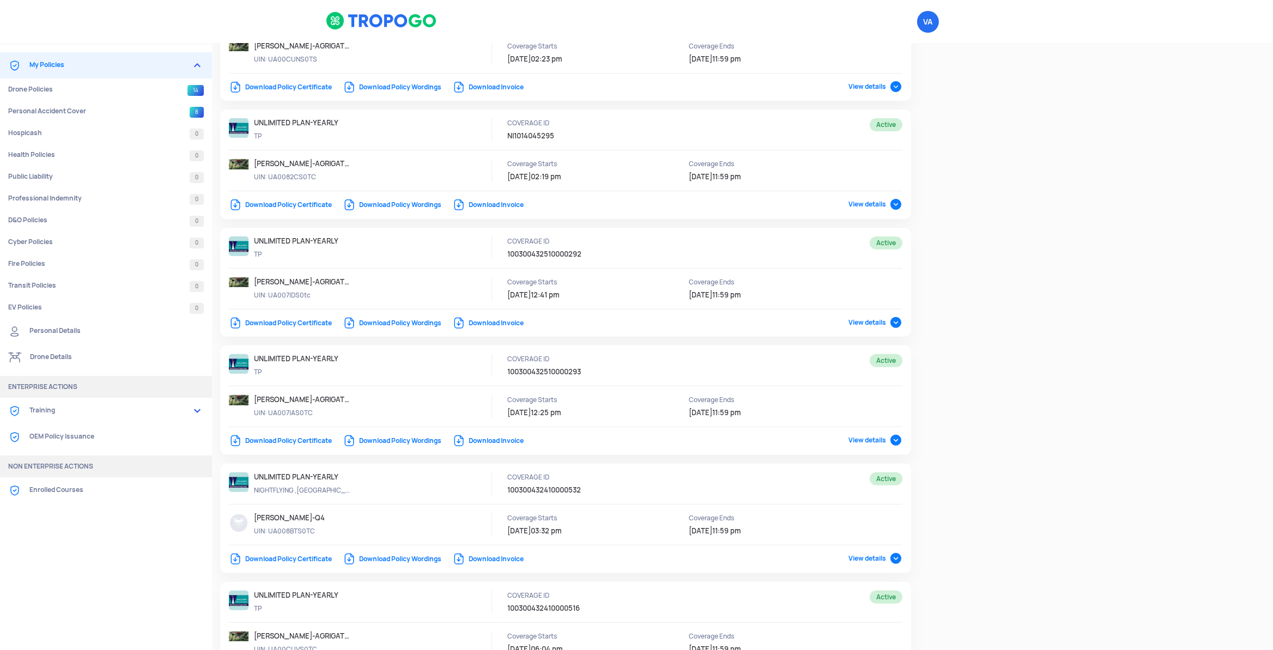
click at [38, 65] on link "My Policies" at bounding box center [106, 65] width 212 height 26
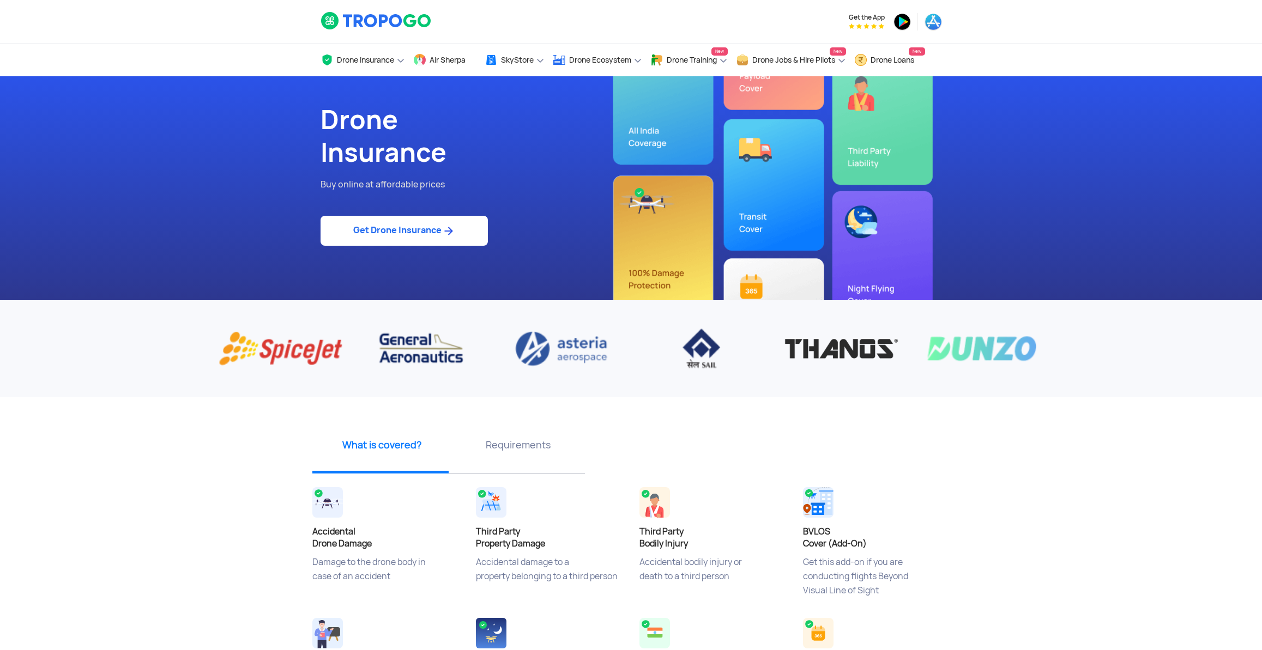
click at [368, 241] on link "Get Drone Insurance" at bounding box center [403, 231] width 167 height 30
select select "1000000"
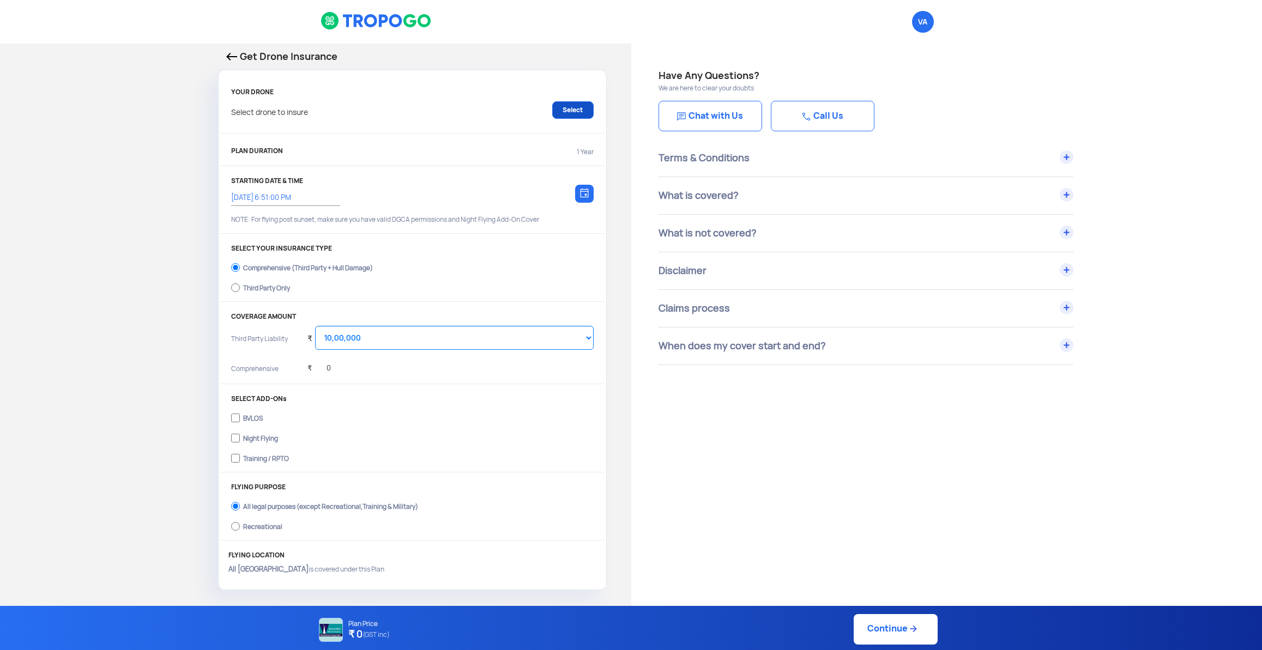
click at [575, 114] on link "Select" at bounding box center [572, 109] width 41 height 17
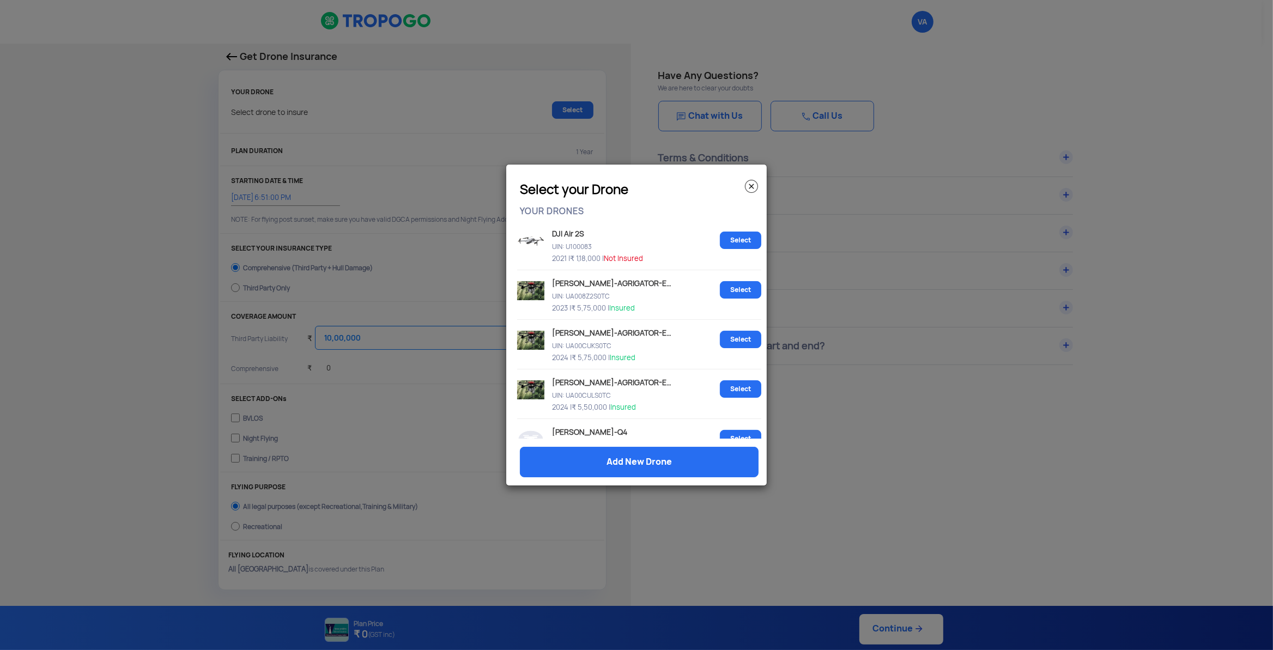
click at [753, 186] on img at bounding box center [751, 186] width 13 height 13
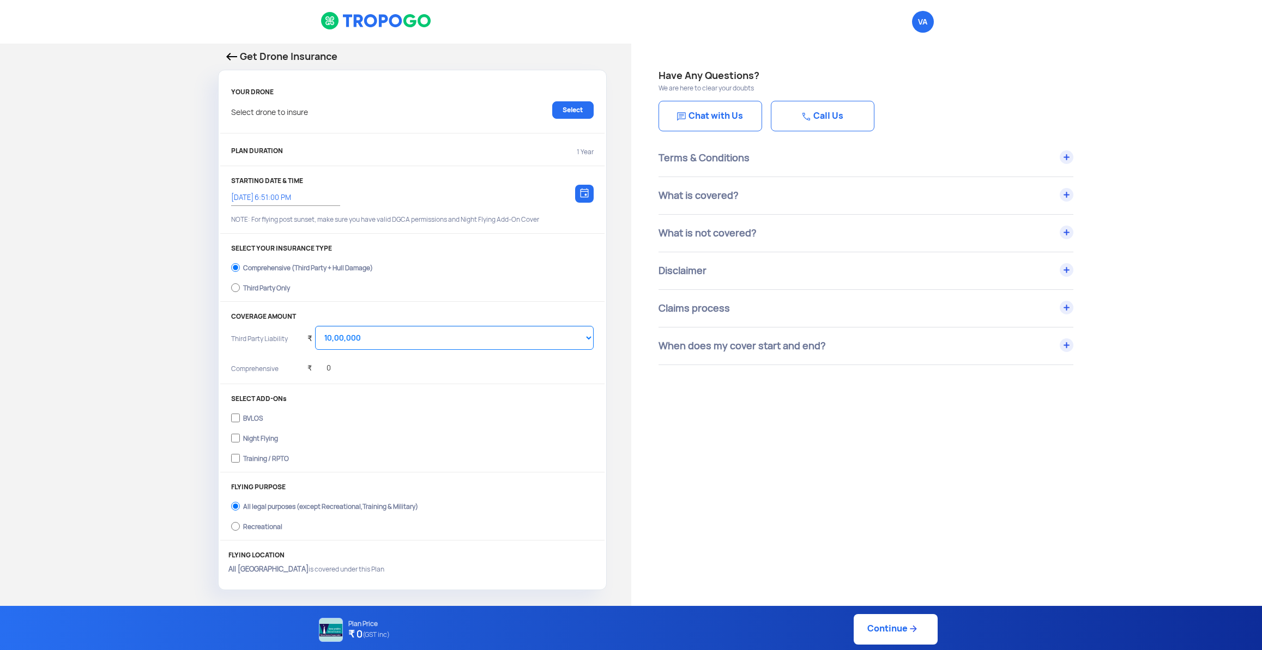
click at [232, 57] on img at bounding box center [231, 57] width 11 height 8
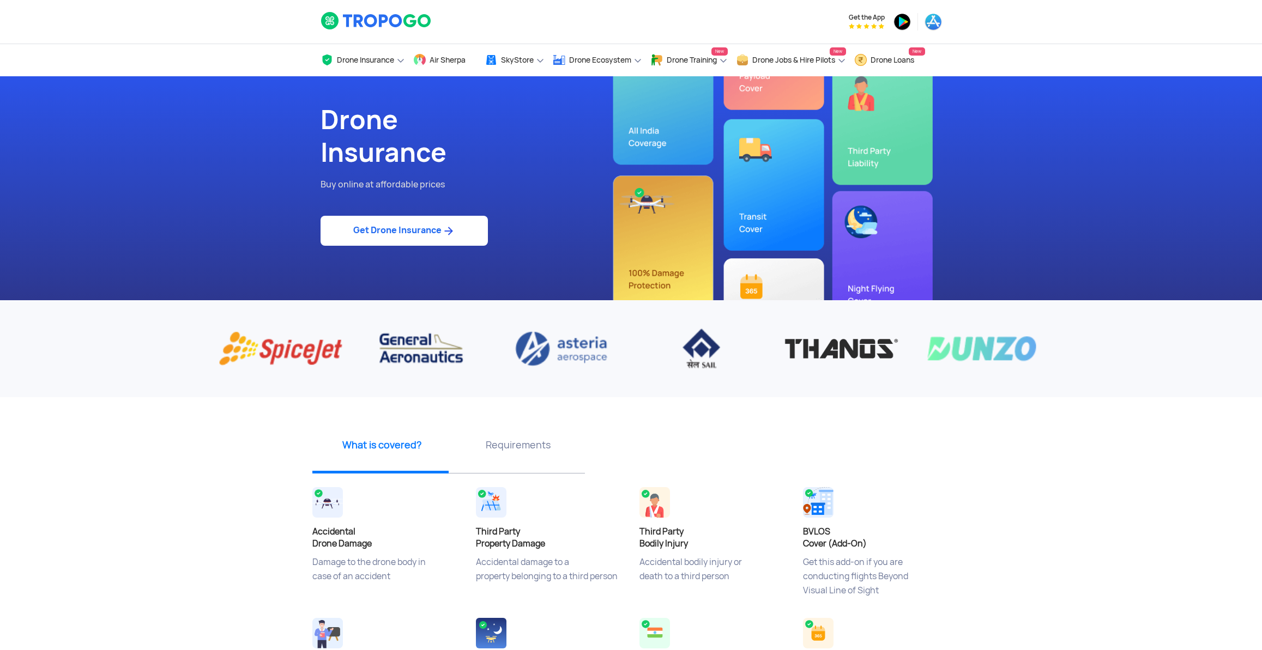
click at [365, 242] on link "Get Drone Insurance" at bounding box center [403, 231] width 167 height 30
select select "1000000"
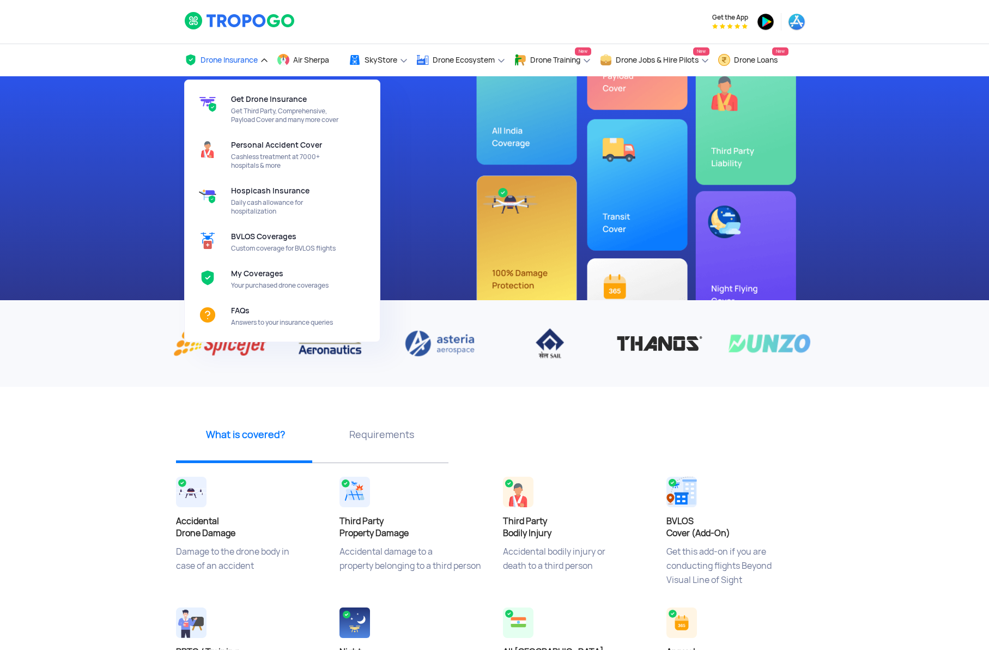
click at [212, 62] on span "Drone Insurance" at bounding box center [229, 60] width 57 height 9
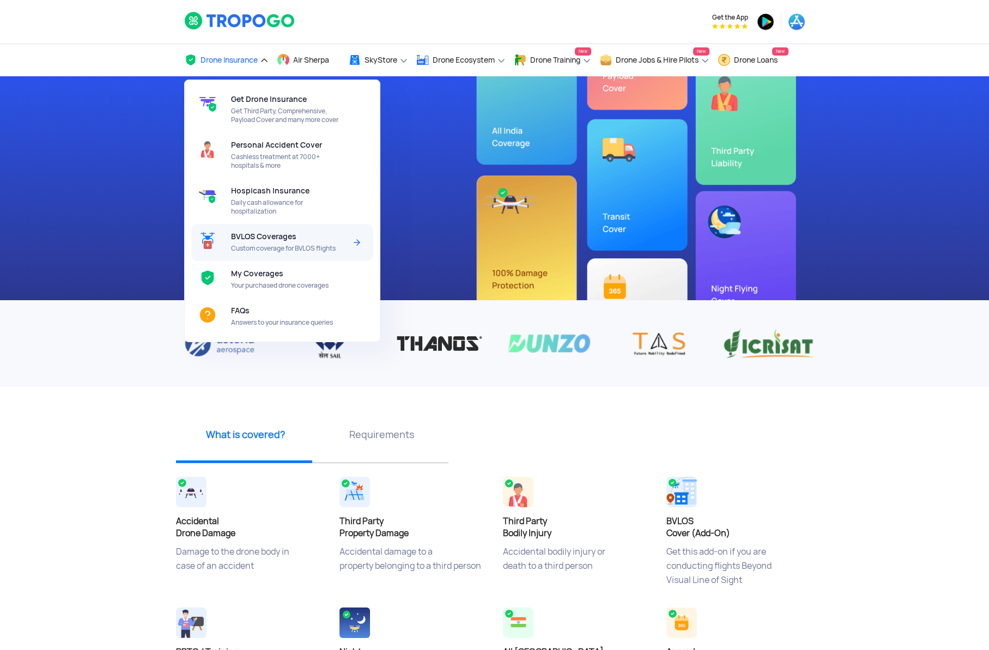
click at [272, 239] on span "BVLOS Coverages" at bounding box center [263, 236] width 65 height 9
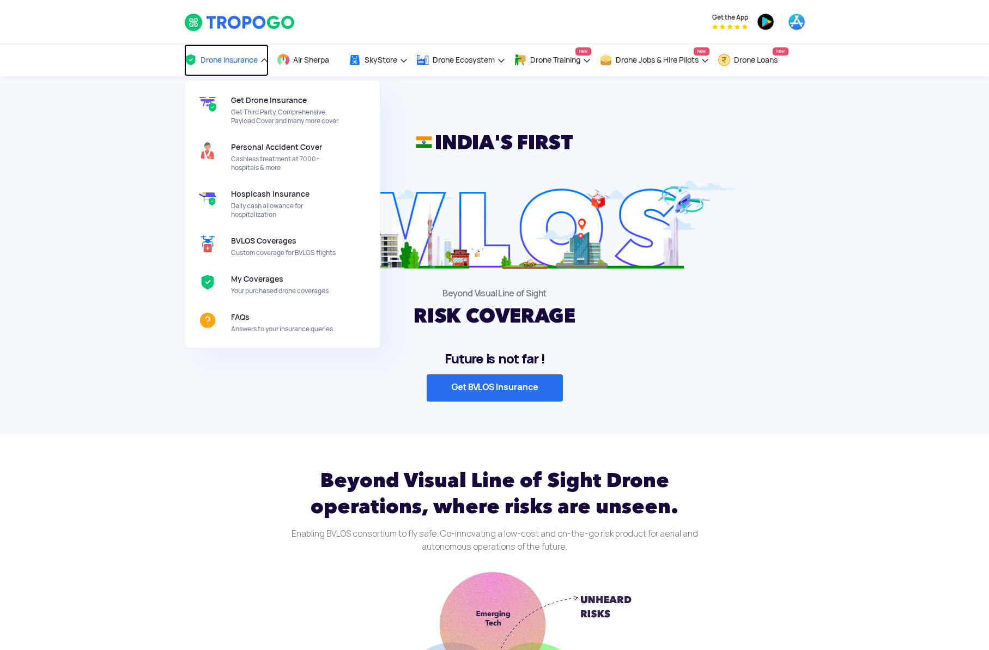
click at [209, 62] on span "Drone Insurance" at bounding box center [229, 60] width 57 height 9
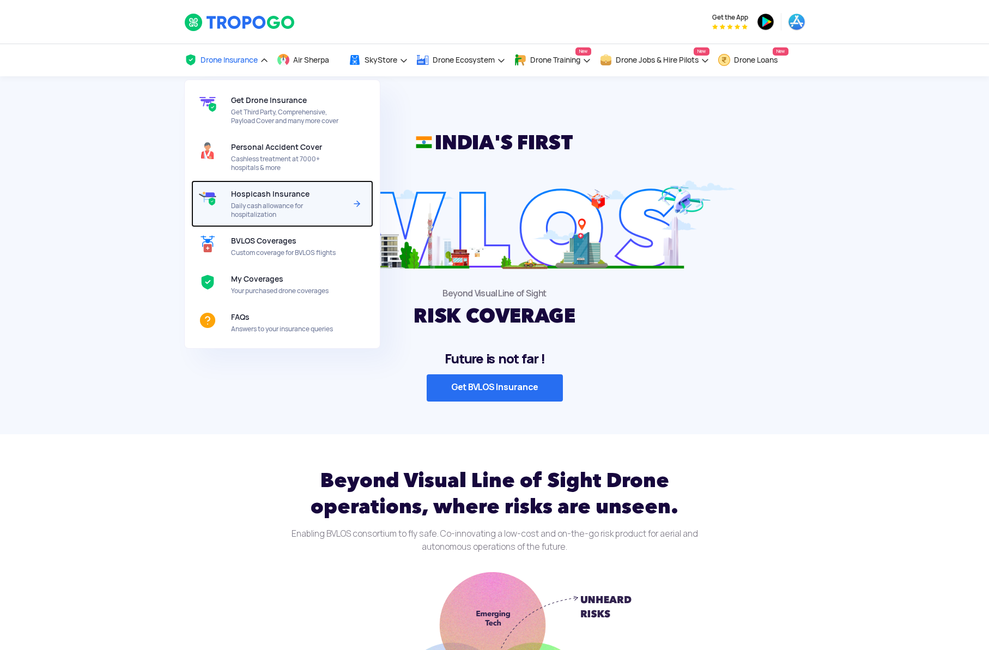
click at [253, 202] on div "Hospicash Insurance Daily cash allowance for hospitalization" at bounding box center [290, 203] width 119 height 47
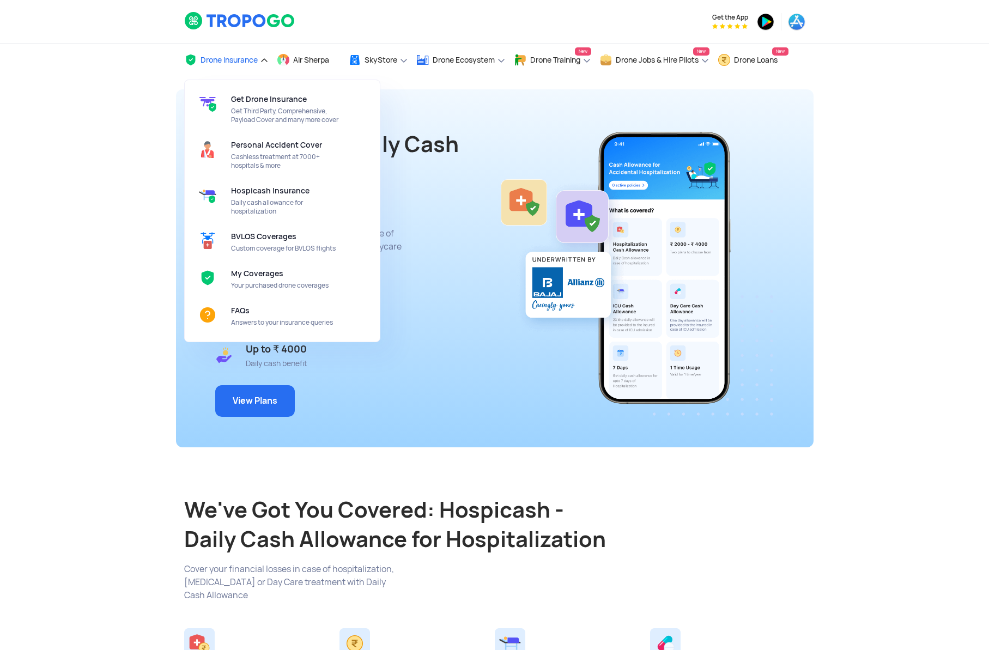
click at [221, 56] on span "Drone Insurance" at bounding box center [229, 60] width 57 height 9
click at [235, 95] on div "Get Drone Insurance Get Third Party, Comprehensive, Payload Cover and many more…" at bounding box center [290, 110] width 119 height 46
click at [242, 106] on div "Get Drone Insurance Get Third Party, Comprehensive, Payload Cover and many more…" at bounding box center [290, 110] width 119 height 46
click at [248, 102] on span "Get Drone Insurance" at bounding box center [269, 99] width 76 height 9
click at [356, 111] on img at bounding box center [356, 109] width 13 height 13
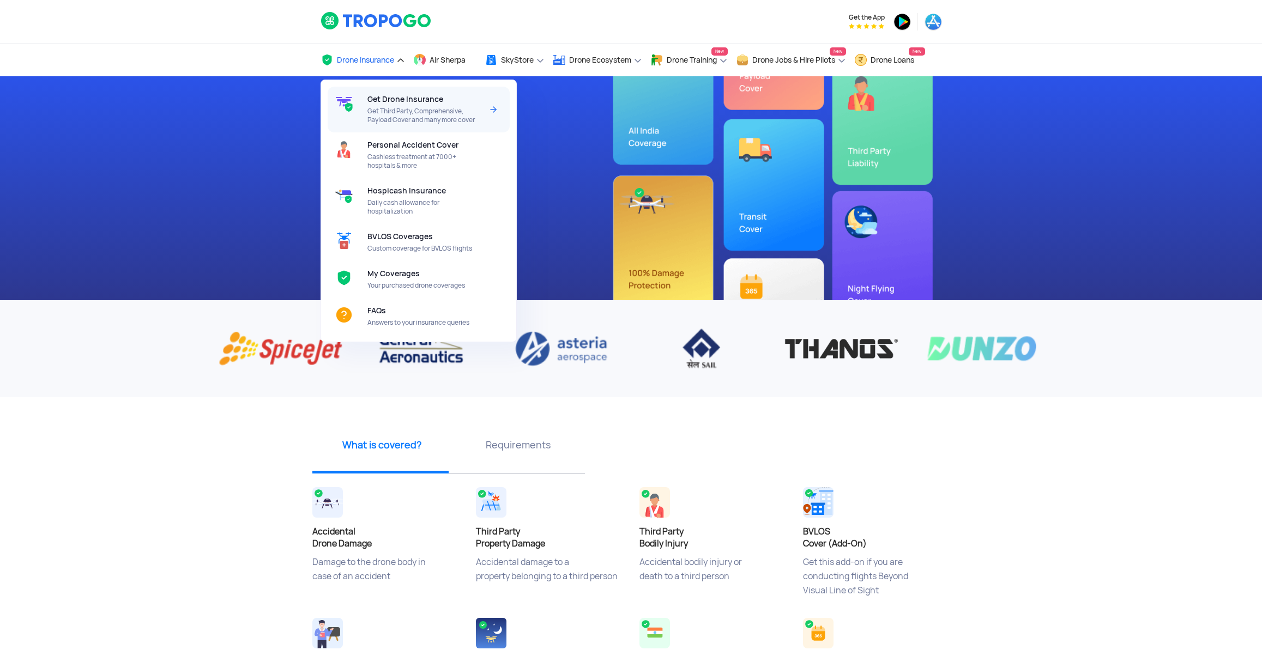
click at [386, 100] on span "Get Drone Insurance" at bounding box center [405, 99] width 76 height 9
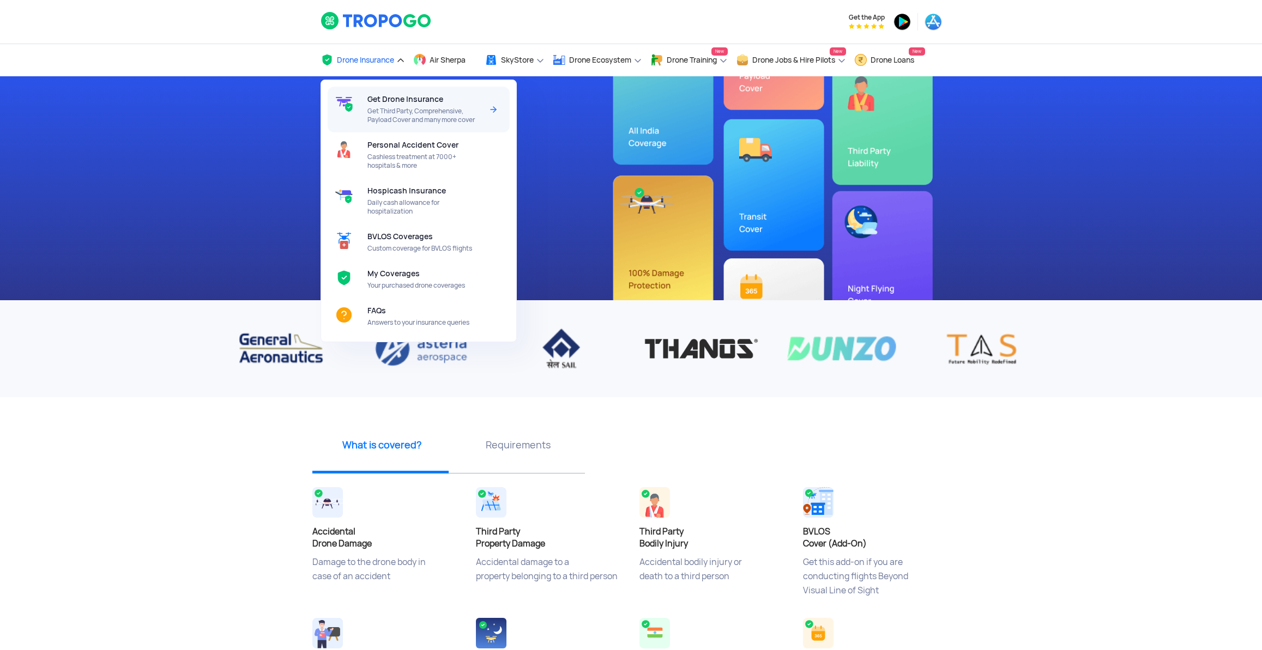
click at [490, 113] on img at bounding box center [493, 109] width 13 height 13
